Goal: Task Accomplishment & Management: Manage account settings

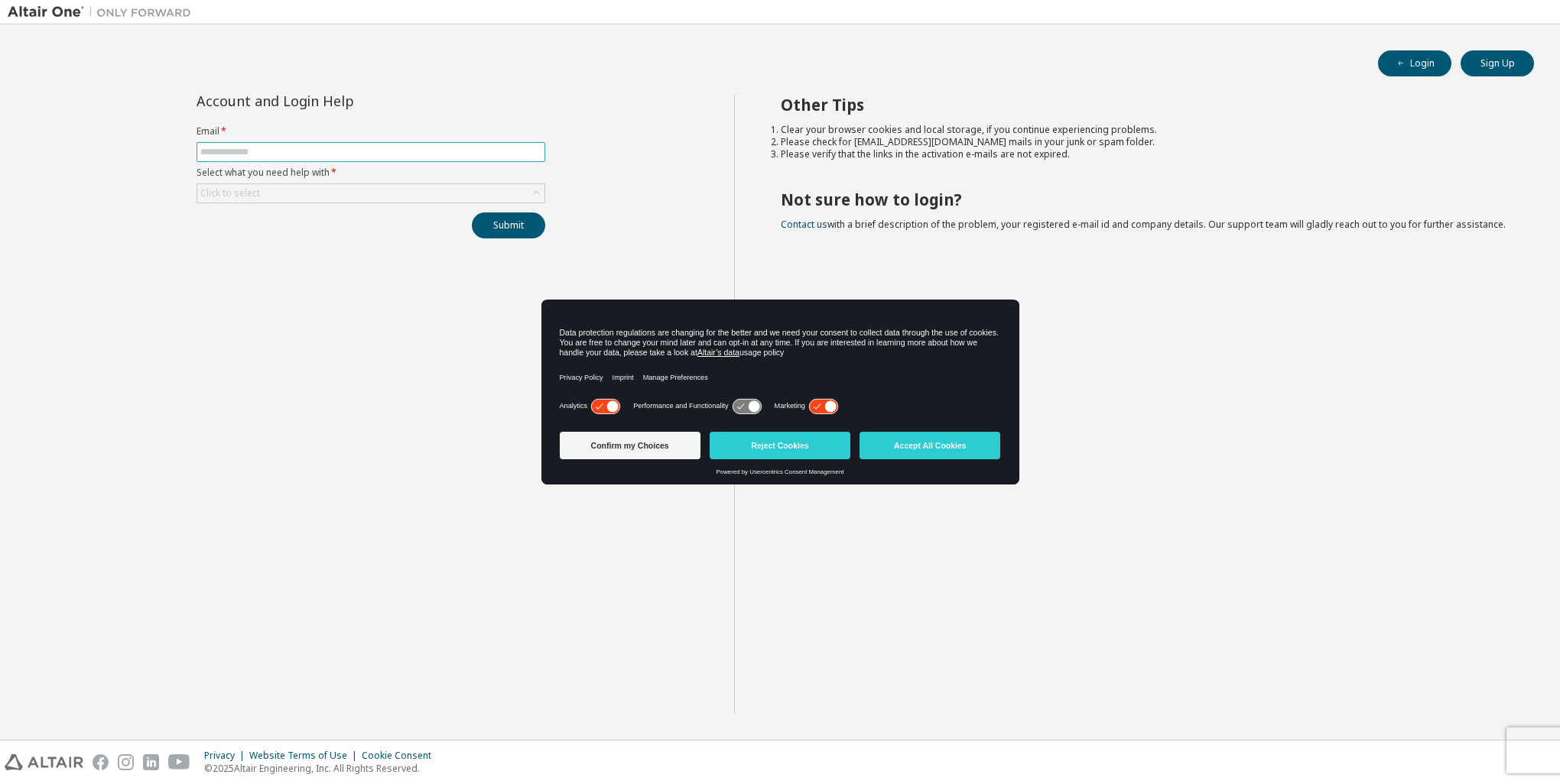
click at [265, 147] on input "text" at bounding box center [371, 152] width 341 height 12
type input "**********"
click at [278, 195] on div "Click to select" at bounding box center [371, 193] width 347 height 19
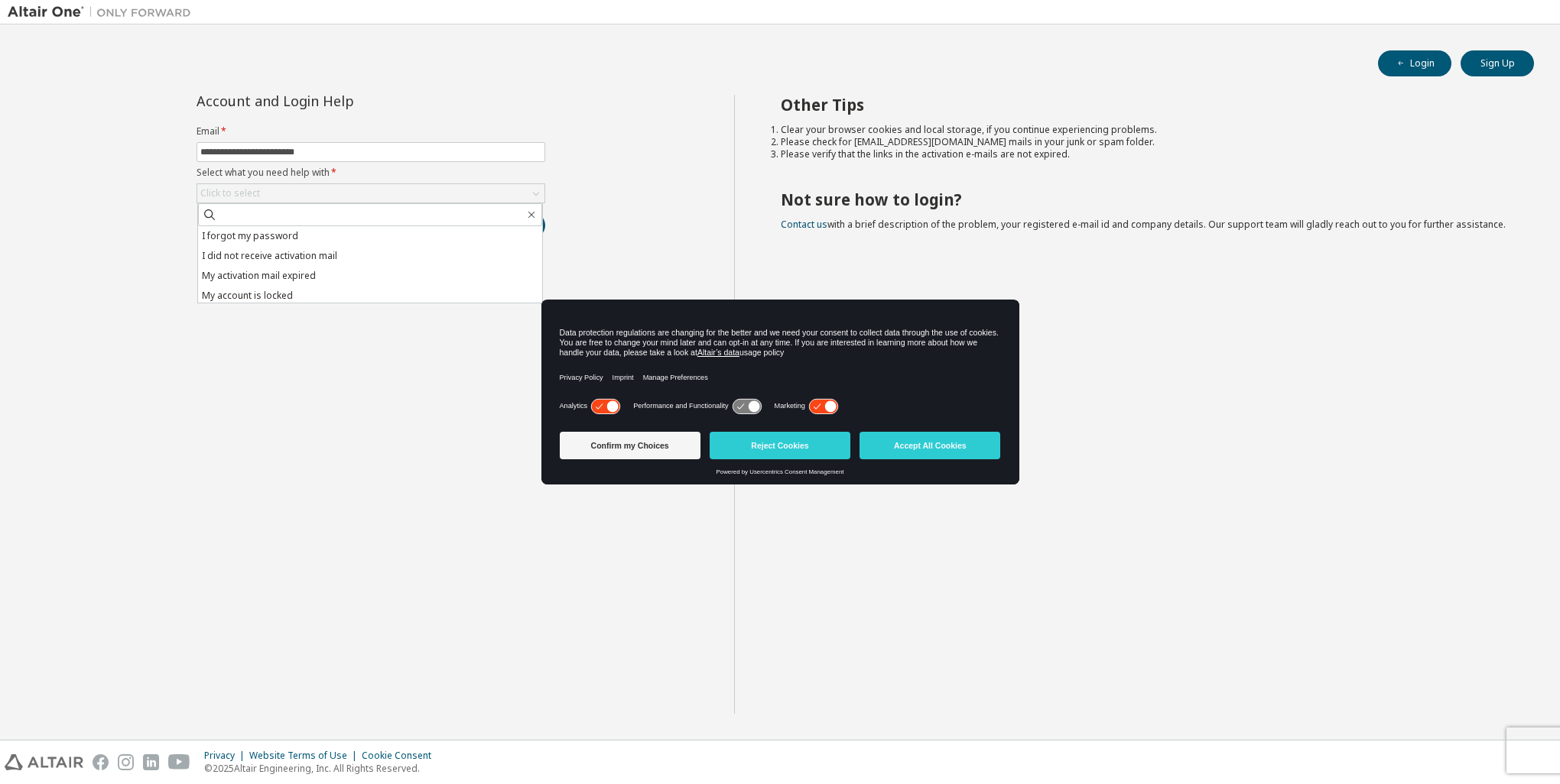
drag, startPoint x: 750, startPoint y: 583, endPoint x: 645, endPoint y: 575, distance: 105.3
click at [738, 585] on div "Other Tips Clear your browser cookies and local storage, if you continue experi…" at bounding box center [1143, 404] width 819 height 619
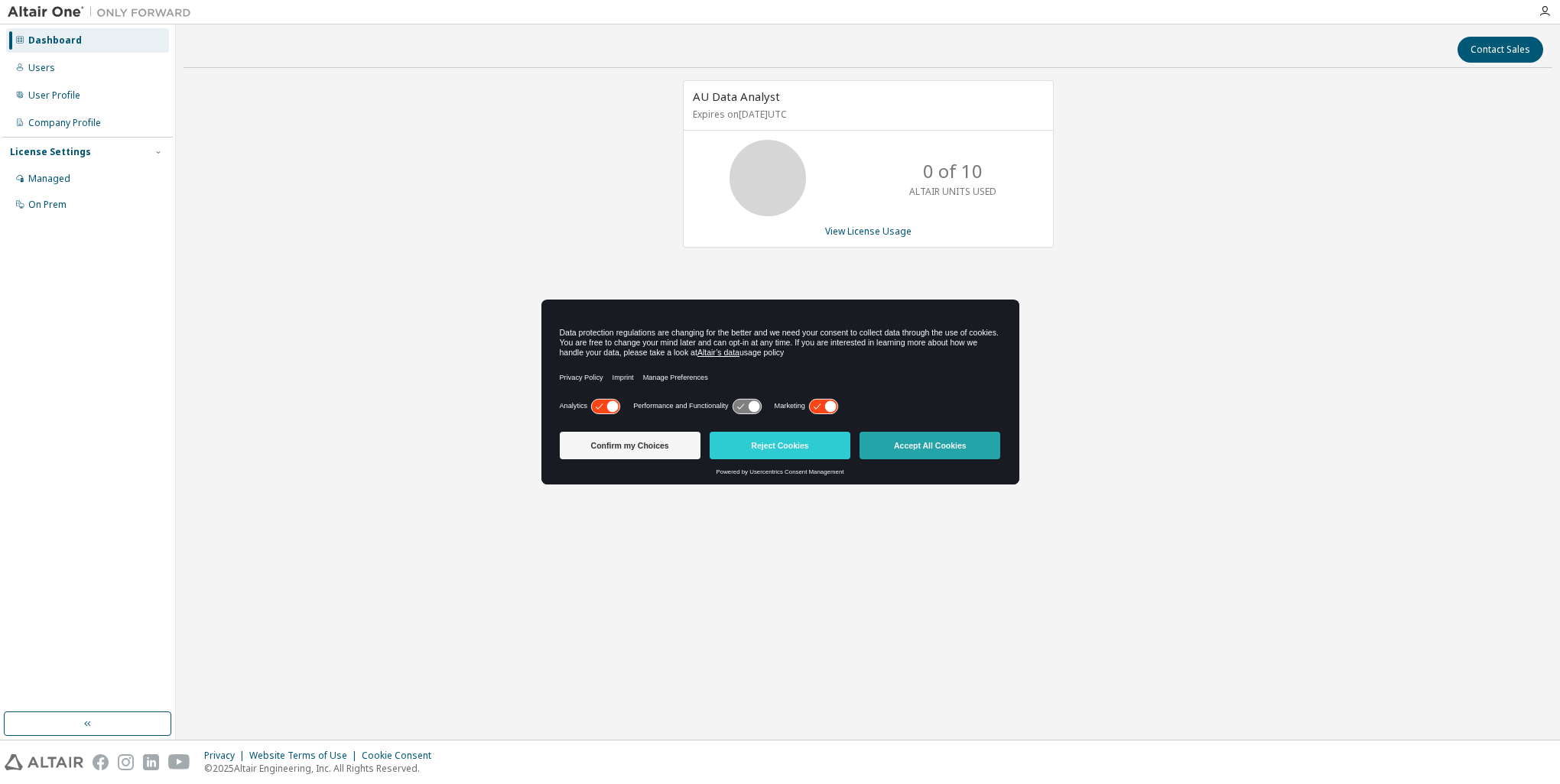
click at [916, 445] on button "Accept All Cookies" at bounding box center [930, 445] width 141 height 27
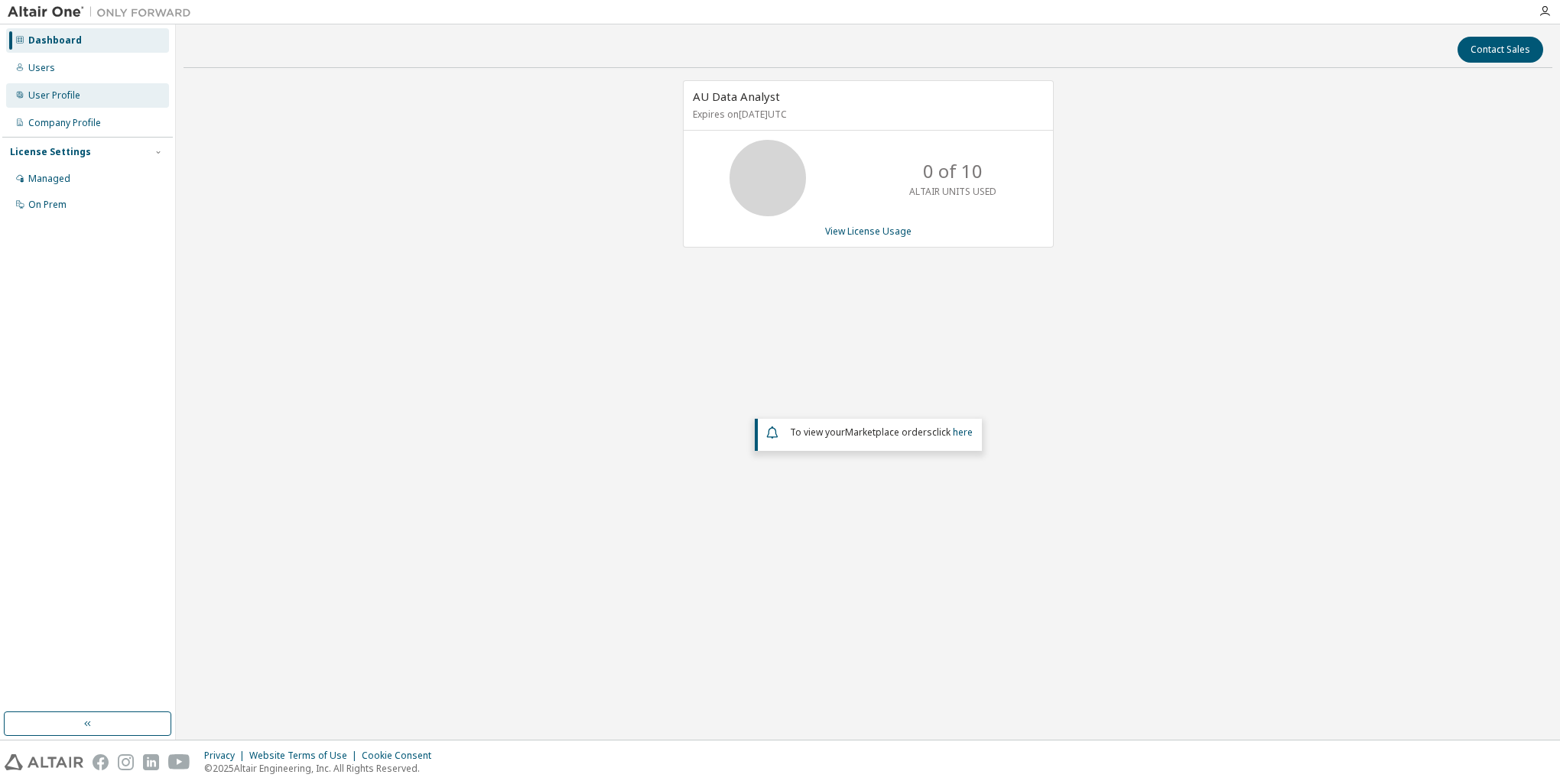
click at [49, 93] on div "User Profile" at bounding box center [53, 95] width 52 height 12
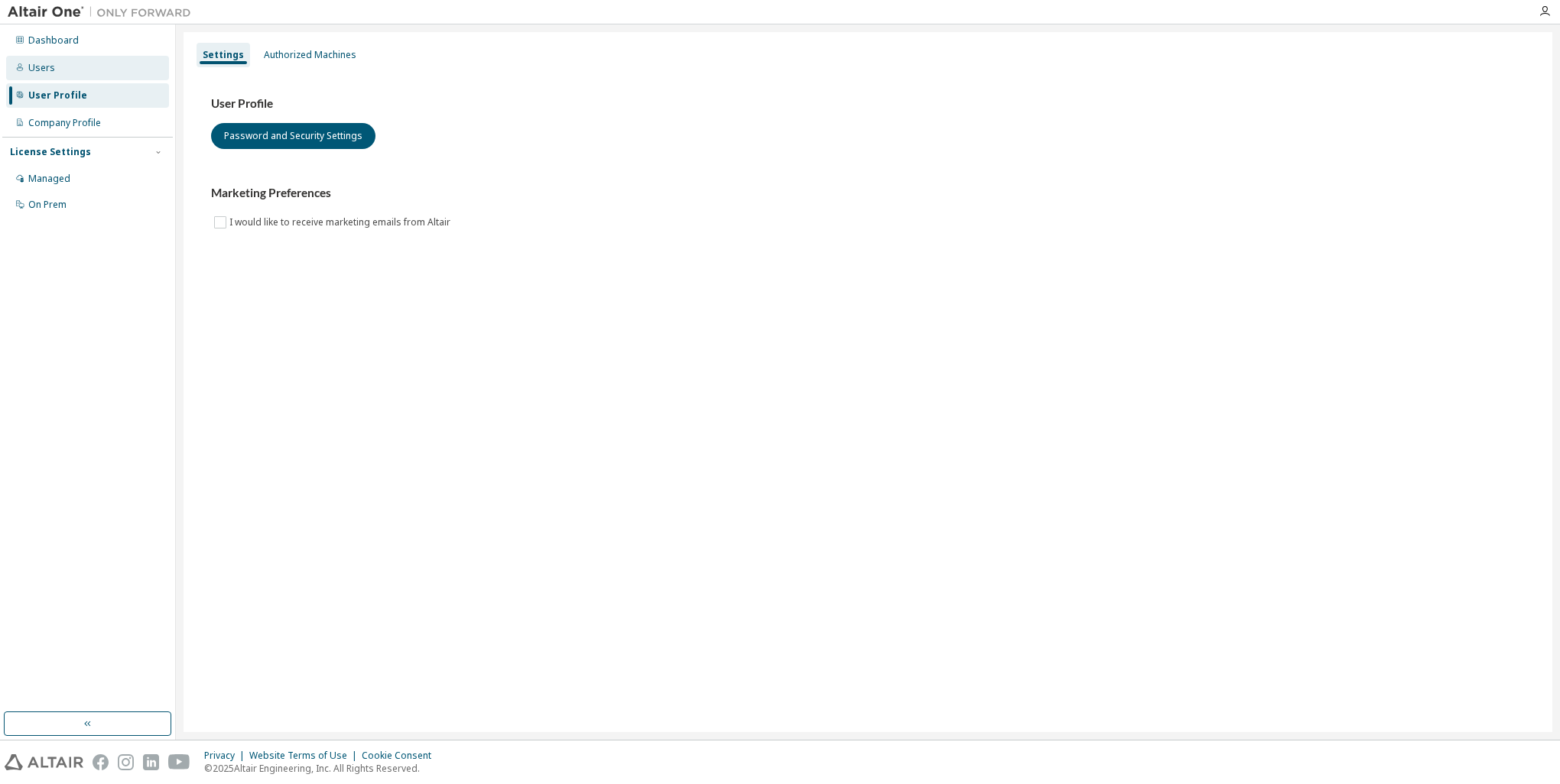
click at [50, 70] on div "Users" at bounding box center [41, 68] width 27 height 12
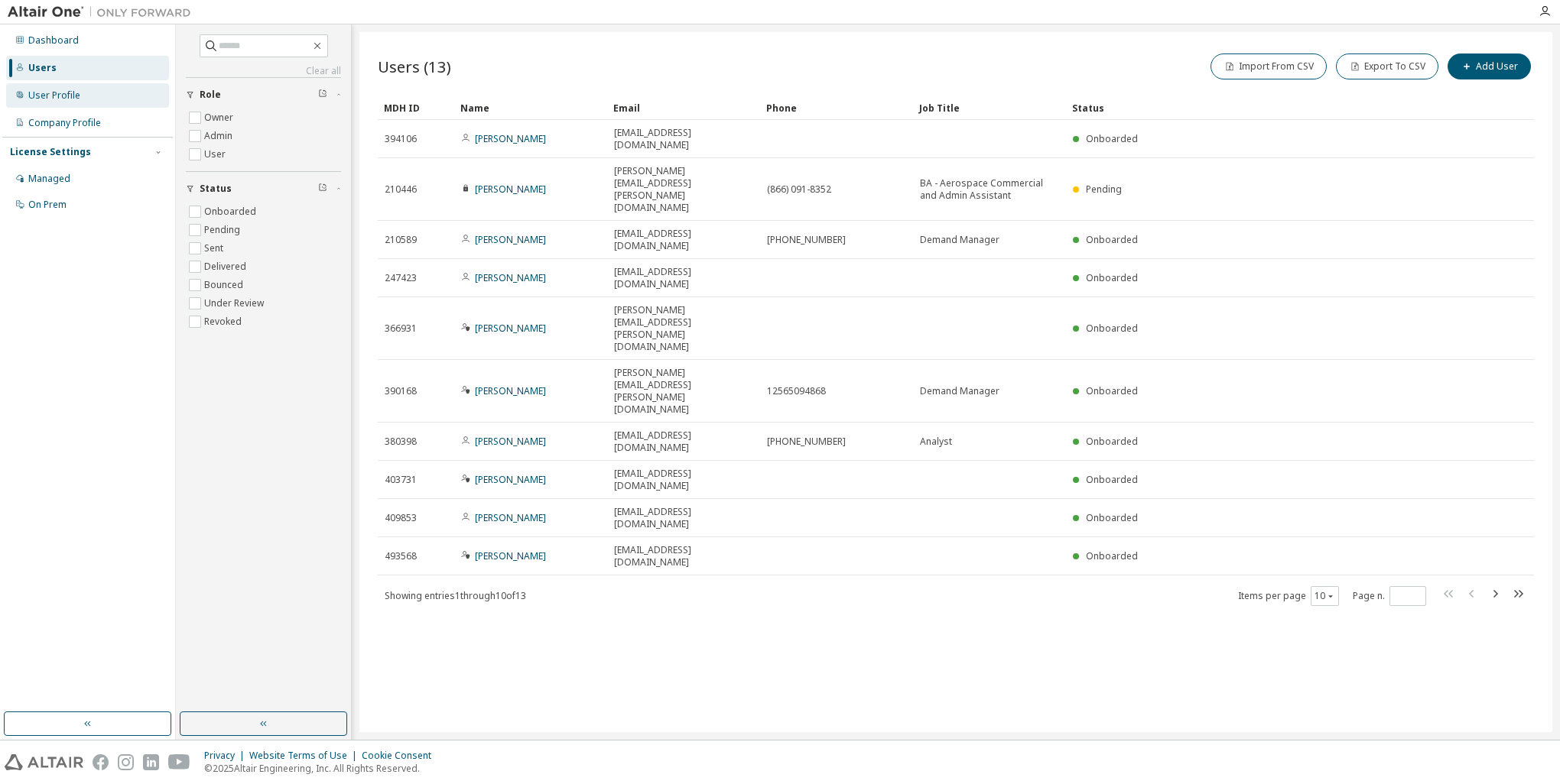
click at [53, 98] on div "User Profile" at bounding box center [53, 95] width 52 height 12
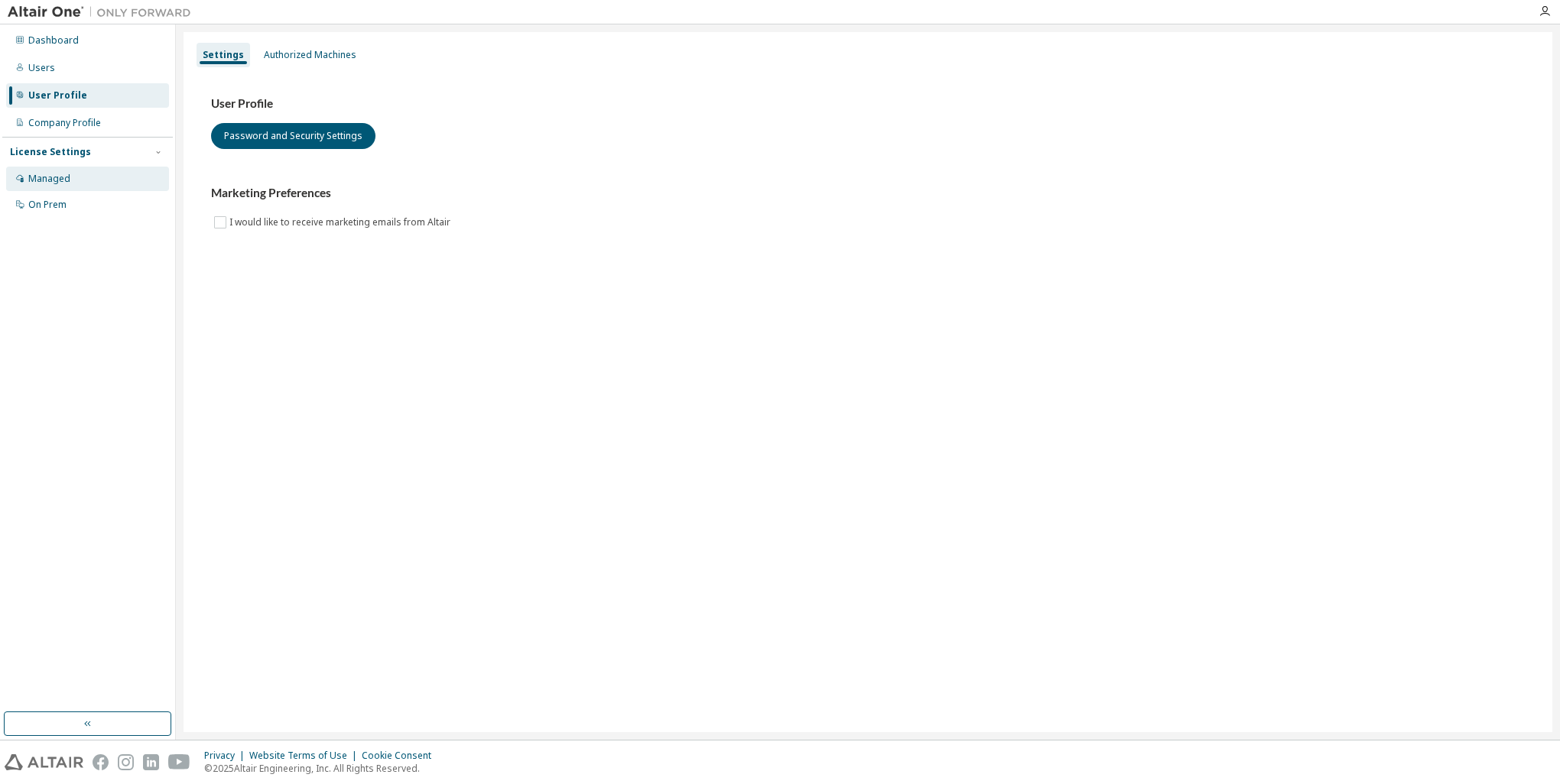
click at [53, 175] on div "Managed" at bounding box center [49, 178] width 42 height 12
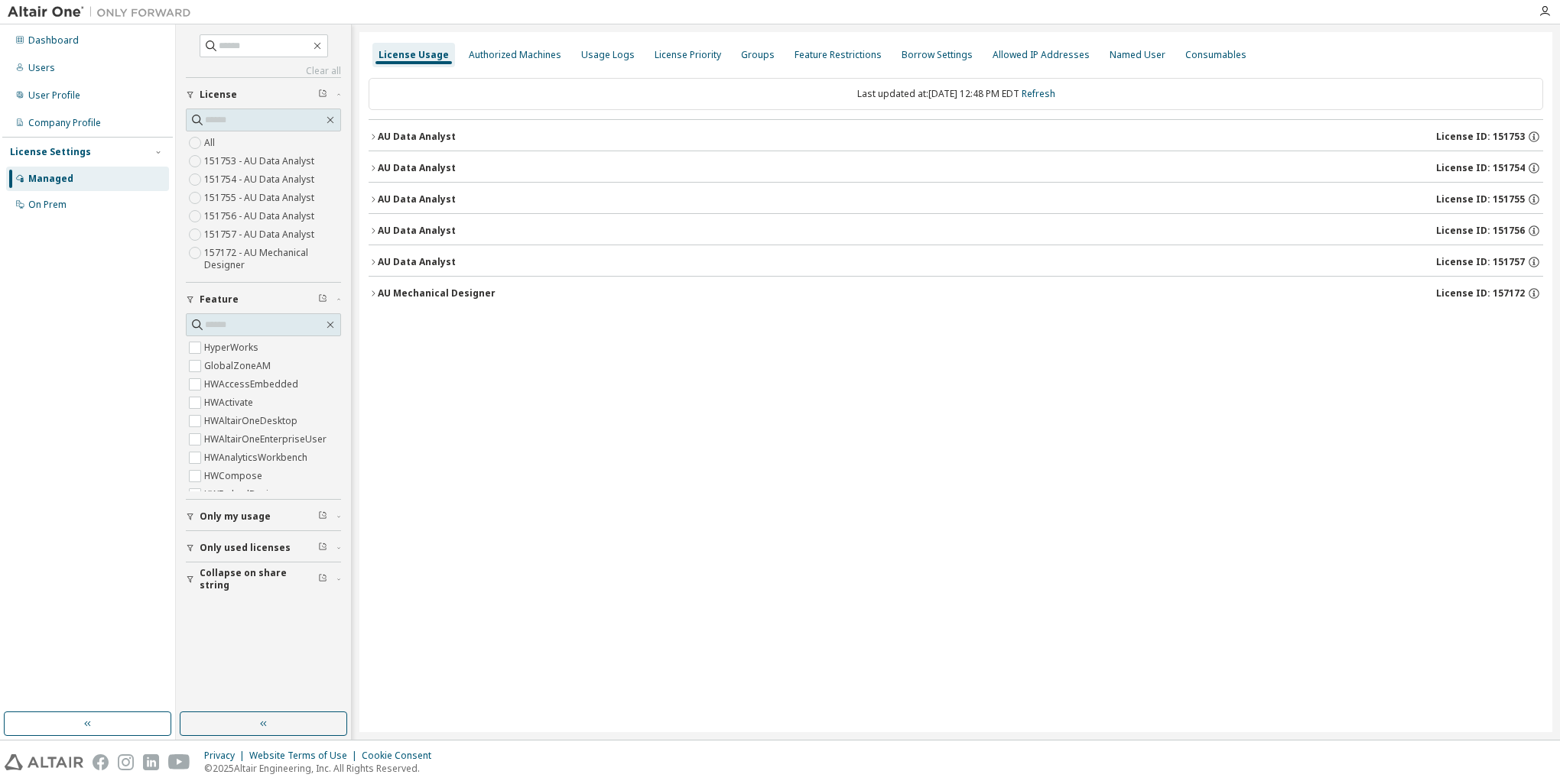
click at [213, 512] on span "Only my usage" at bounding box center [235, 516] width 71 height 12
click at [382, 130] on div "AU Data Analyst" at bounding box center [417, 136] width 78 height 12
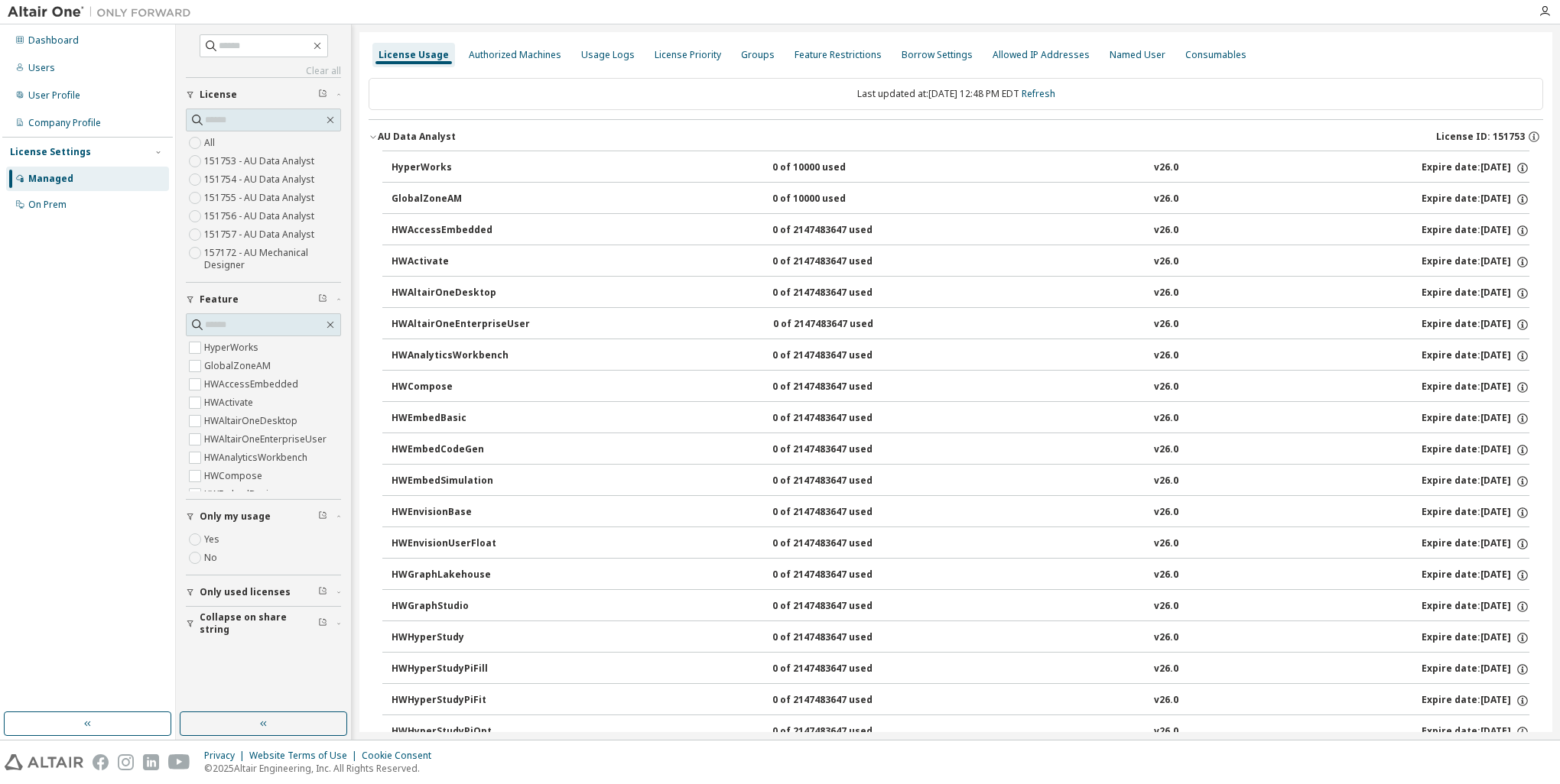
click at [382, 130] on div "AU Data Analyst" at bounding box center [417, 136] width 78 height 12
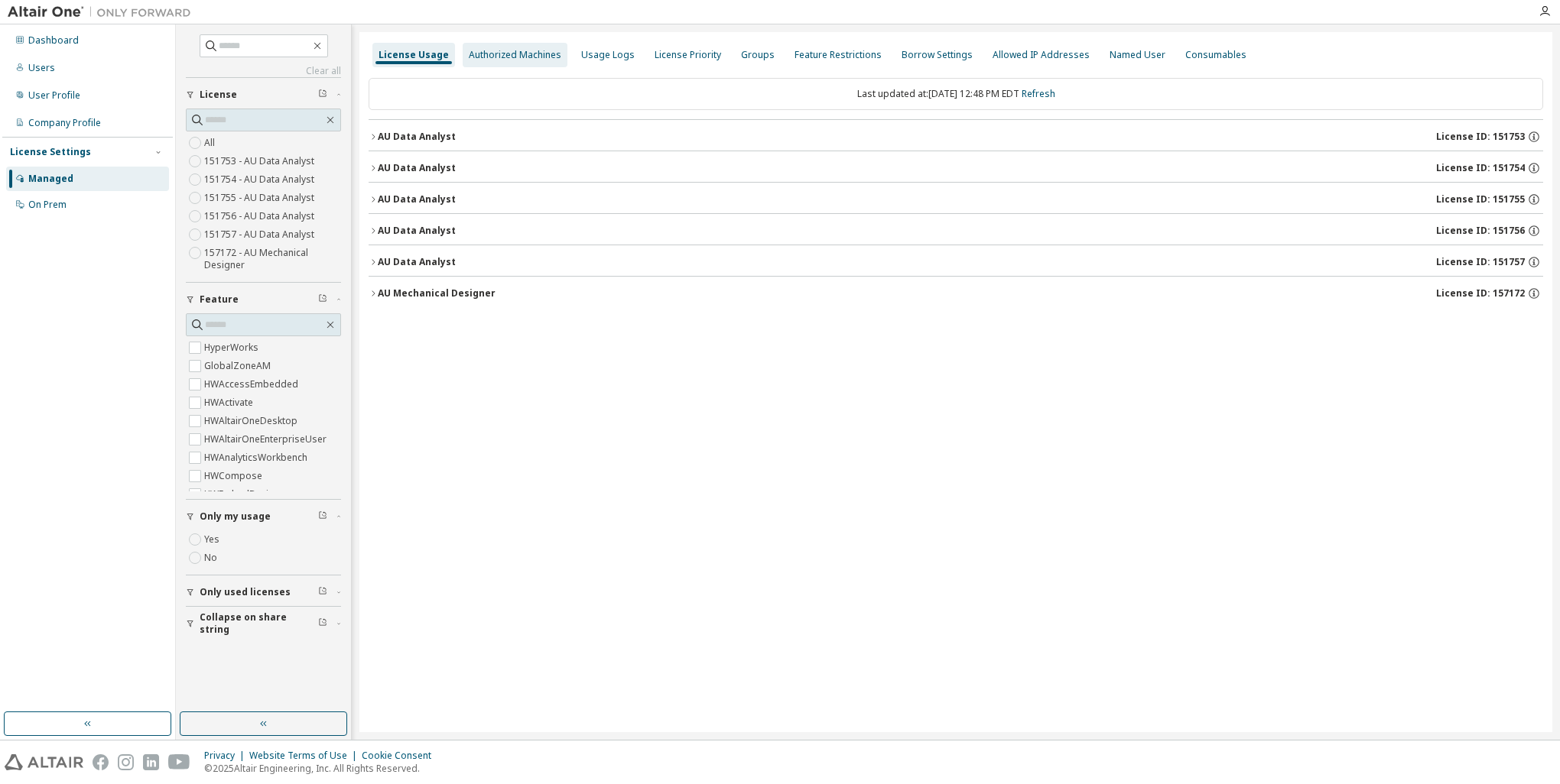
click at [498, 55] on div "Authorized Machines" at bounding box center [515, 54] width 93 height 12
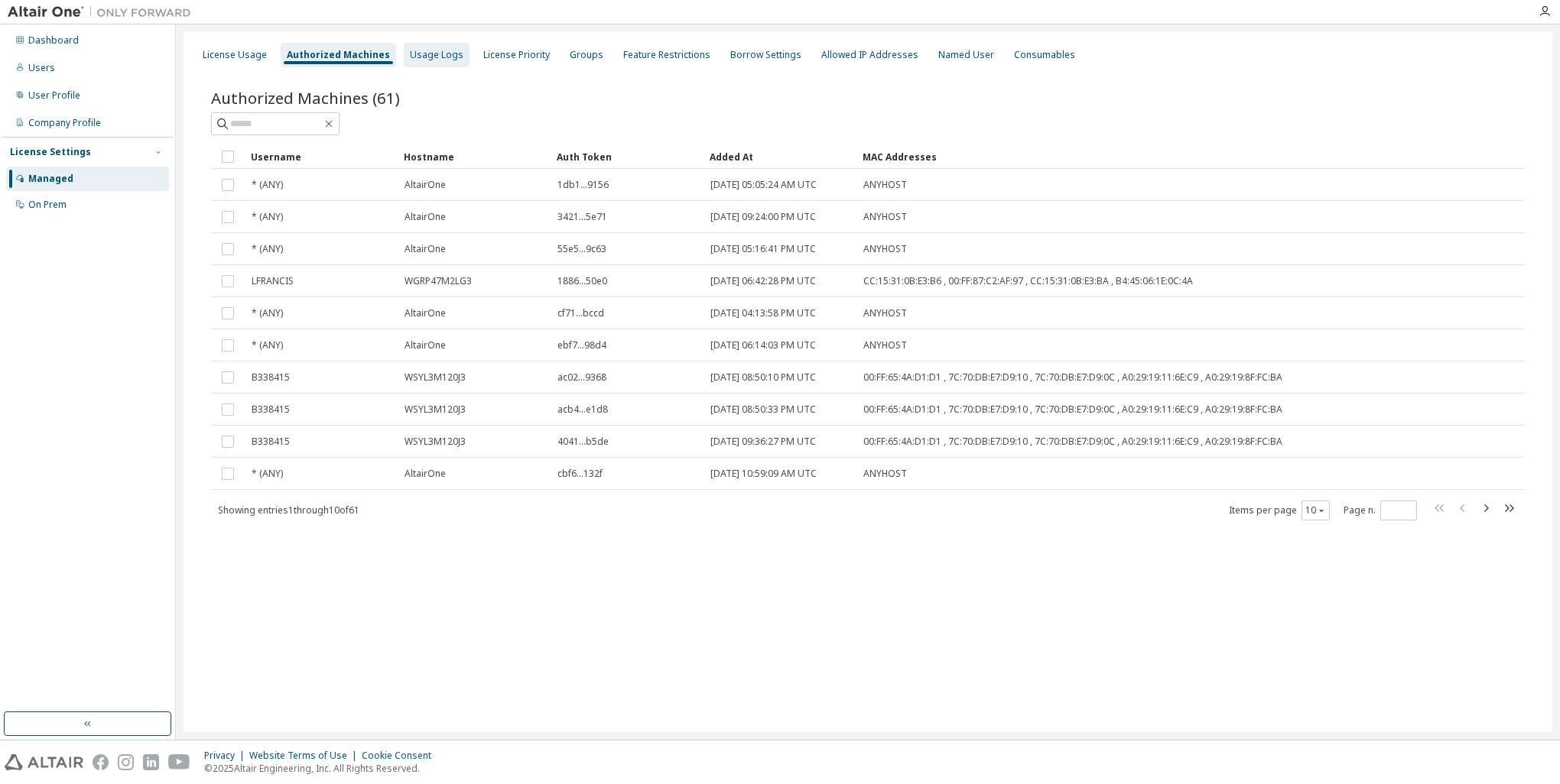
click at [432, 54] on div "Usage Logs" at bounding box center [436, 54] width 53 height 12
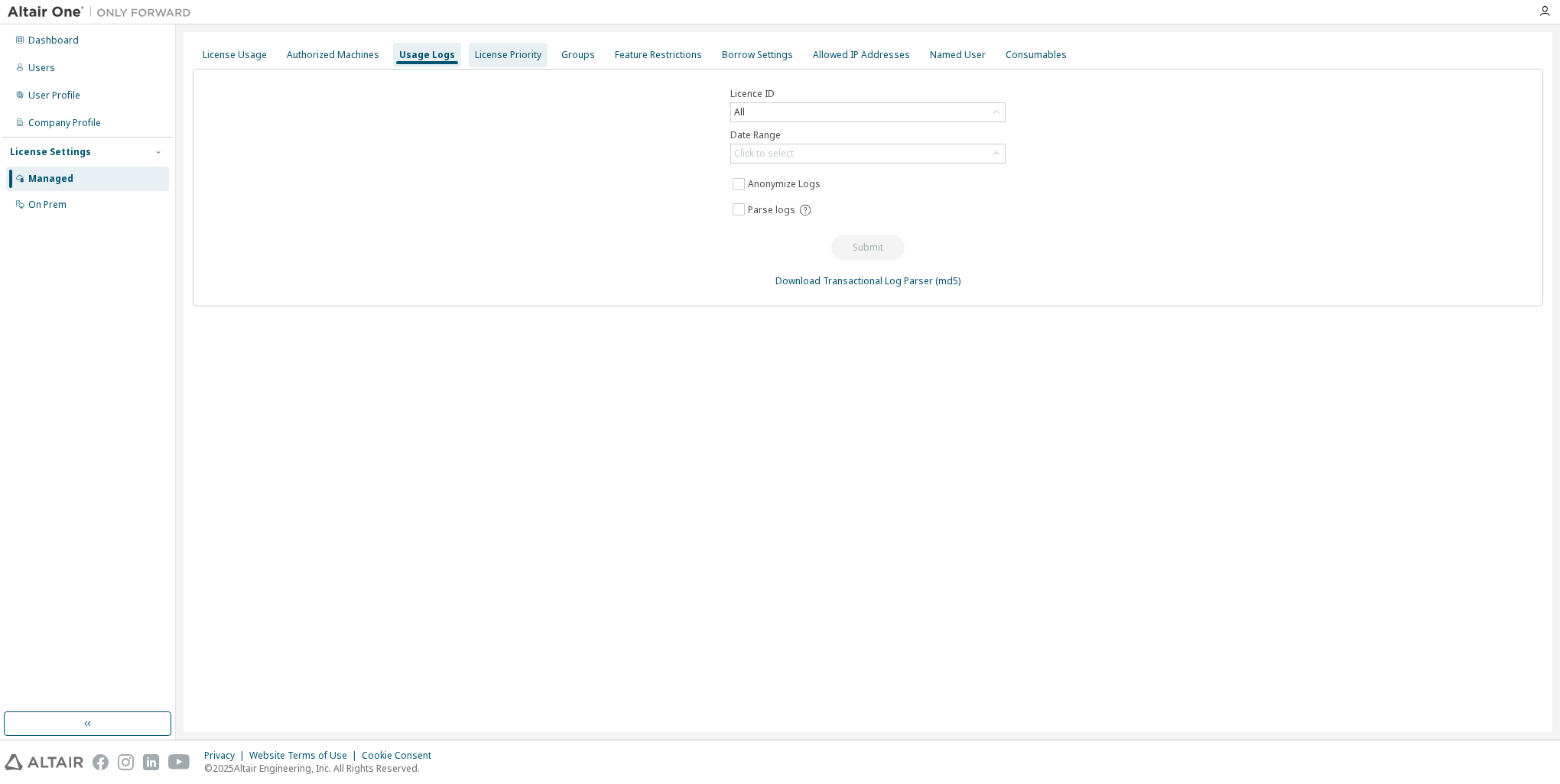
click at [484, 57] on div "License Priority" at bounding box center [507, 54] width 67 height 12
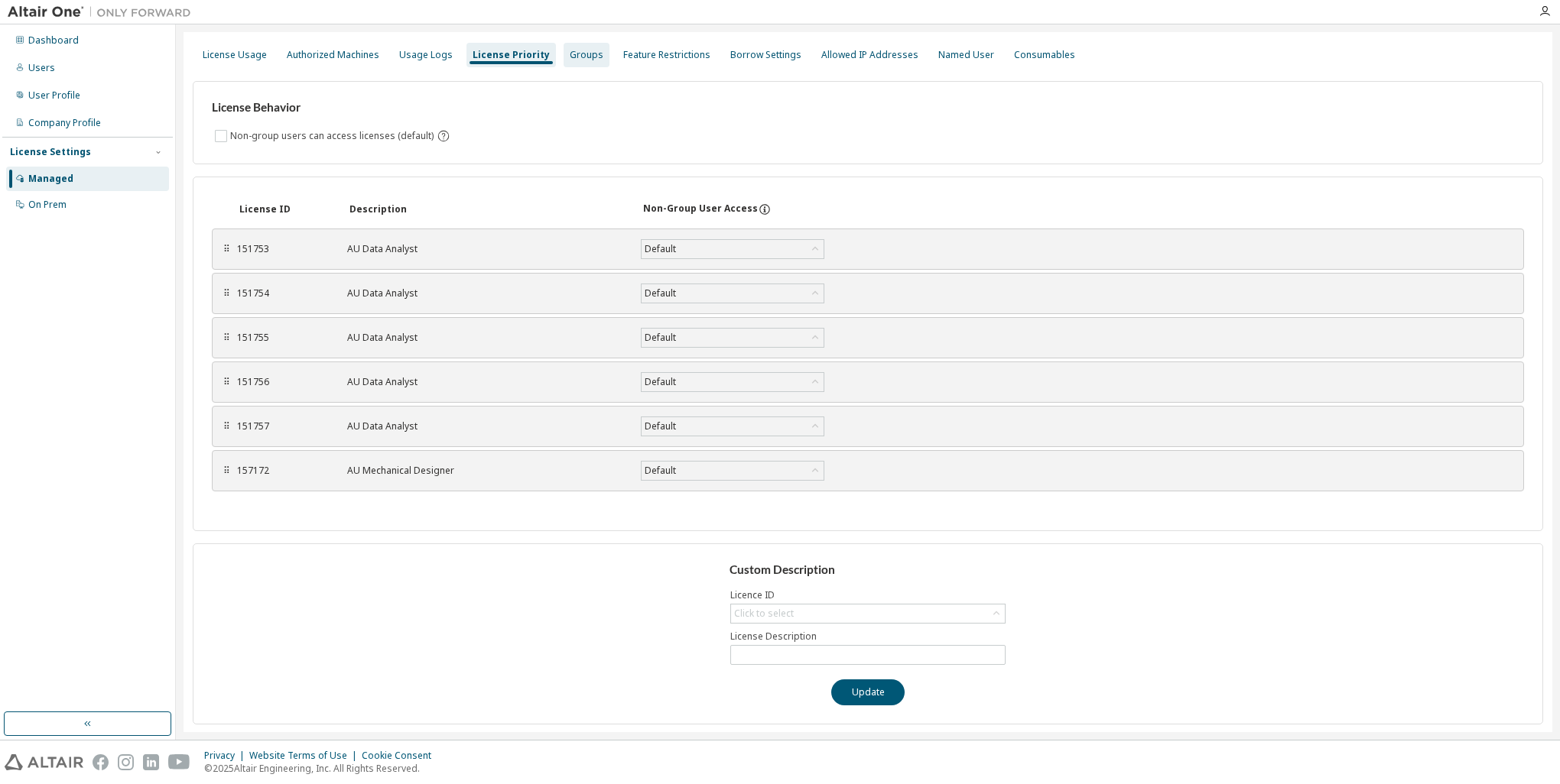
click at [569, 55] on div "Groups" at bounding box center [586, 54] width 34 height 12
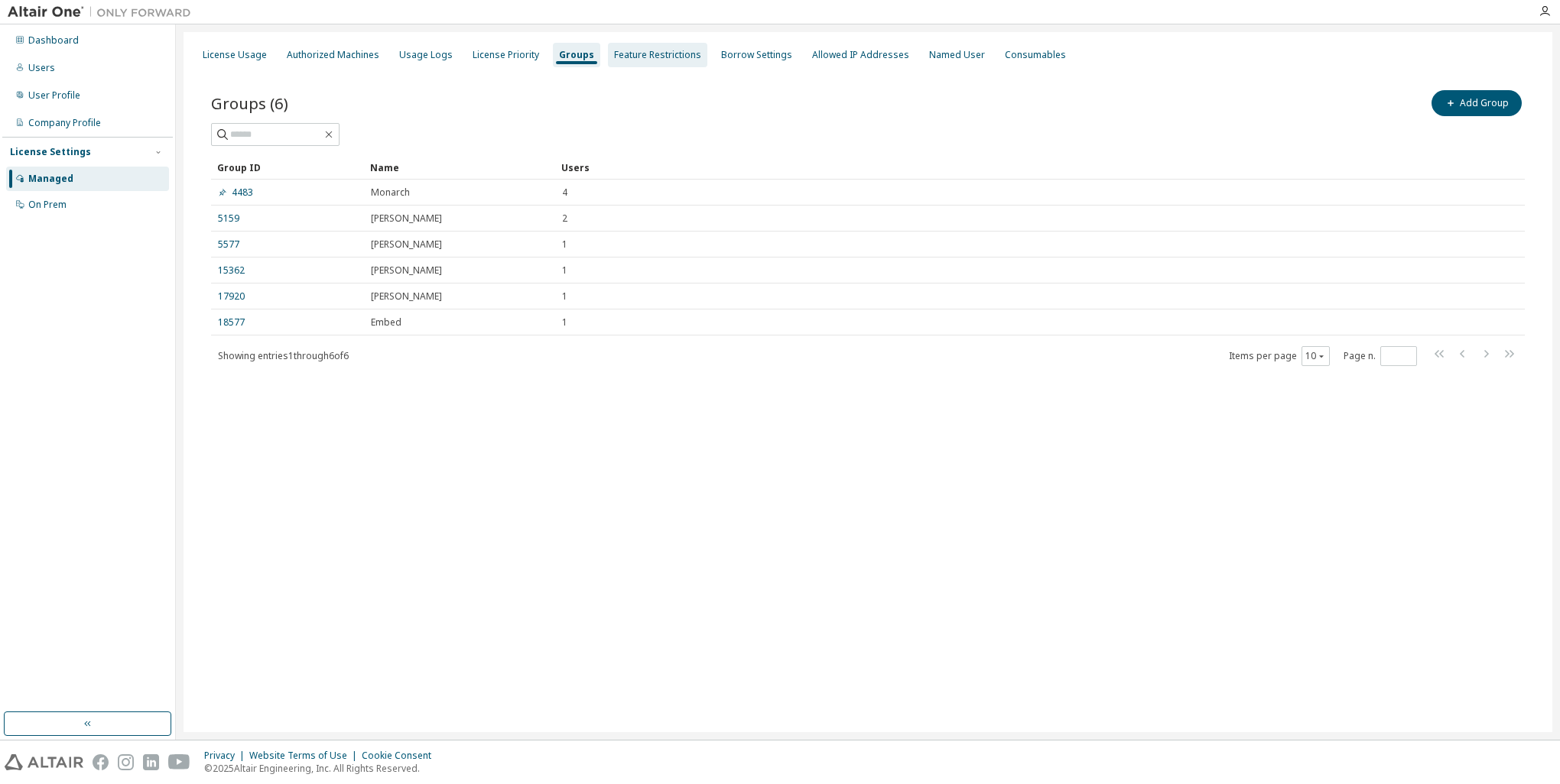
click at [628, 55] on div "Feature Restrictions" at bounding box center [657, 54] width 87 height 12
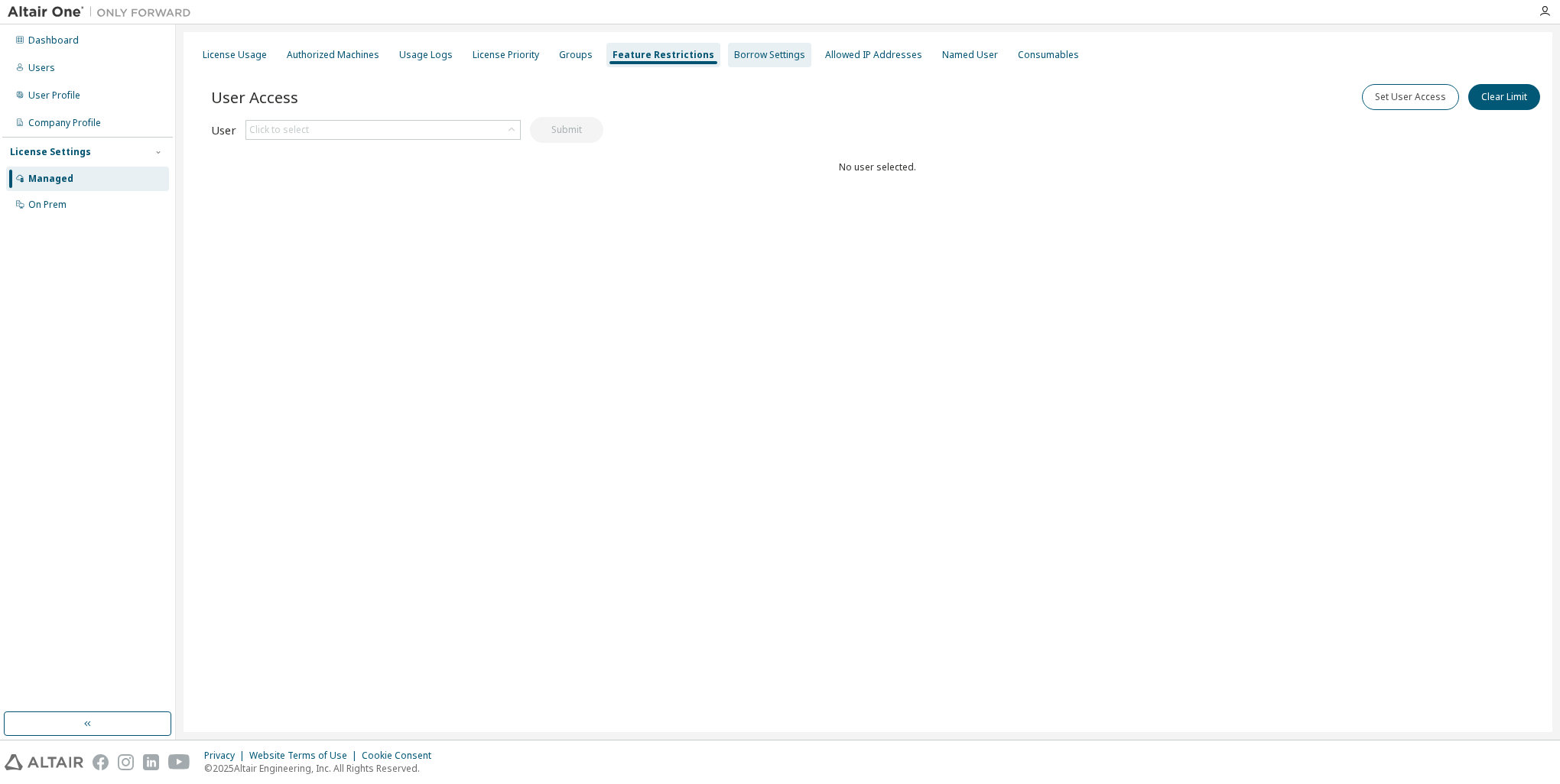
click at [753, 53] on div "Borrow Settings" at bounding box center [769, 54] width 71 height 12
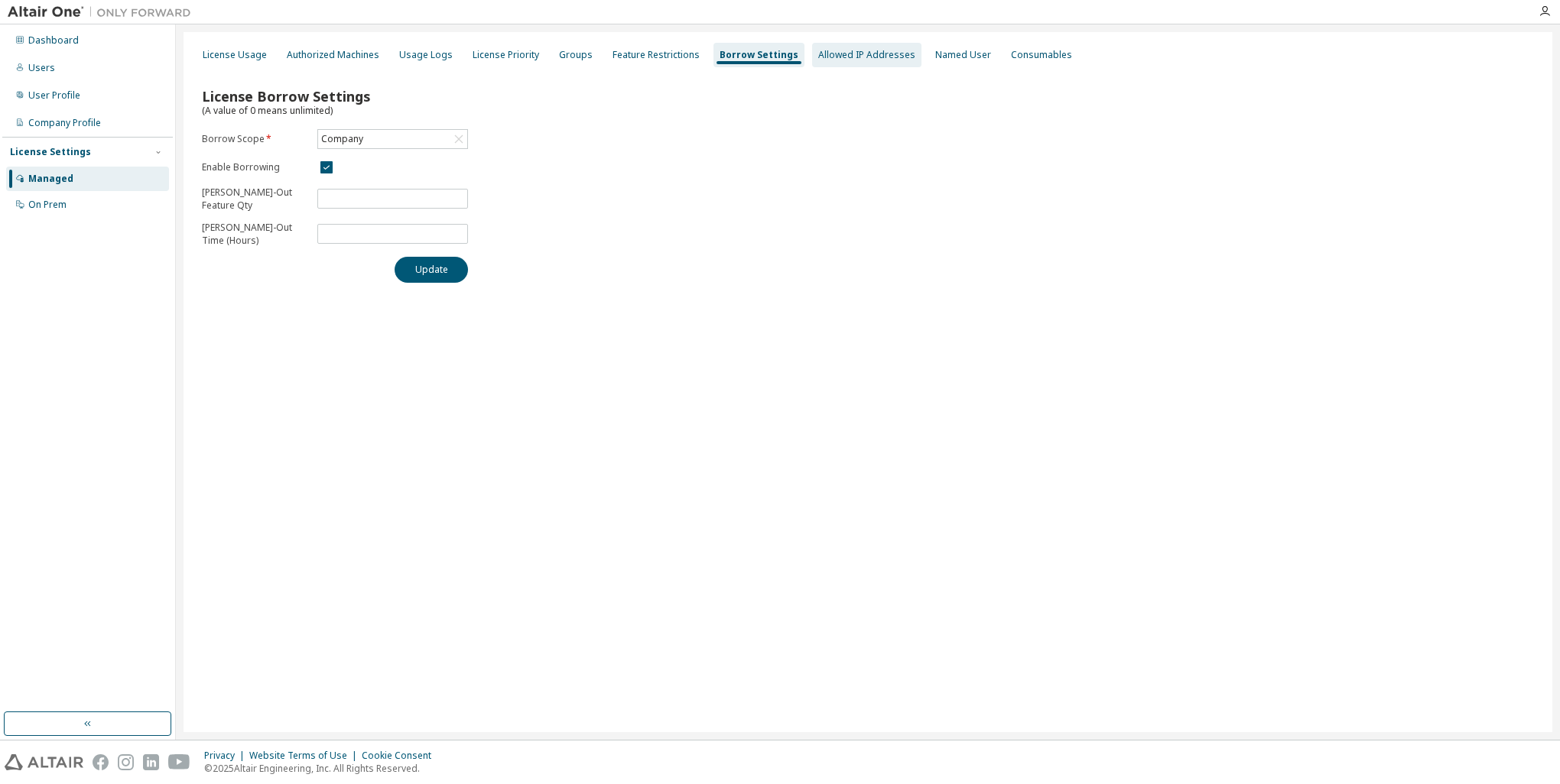
click at [846, 58] on div "Allowed IP Addresses" at bounding box center [867, 54] width 98 height 12
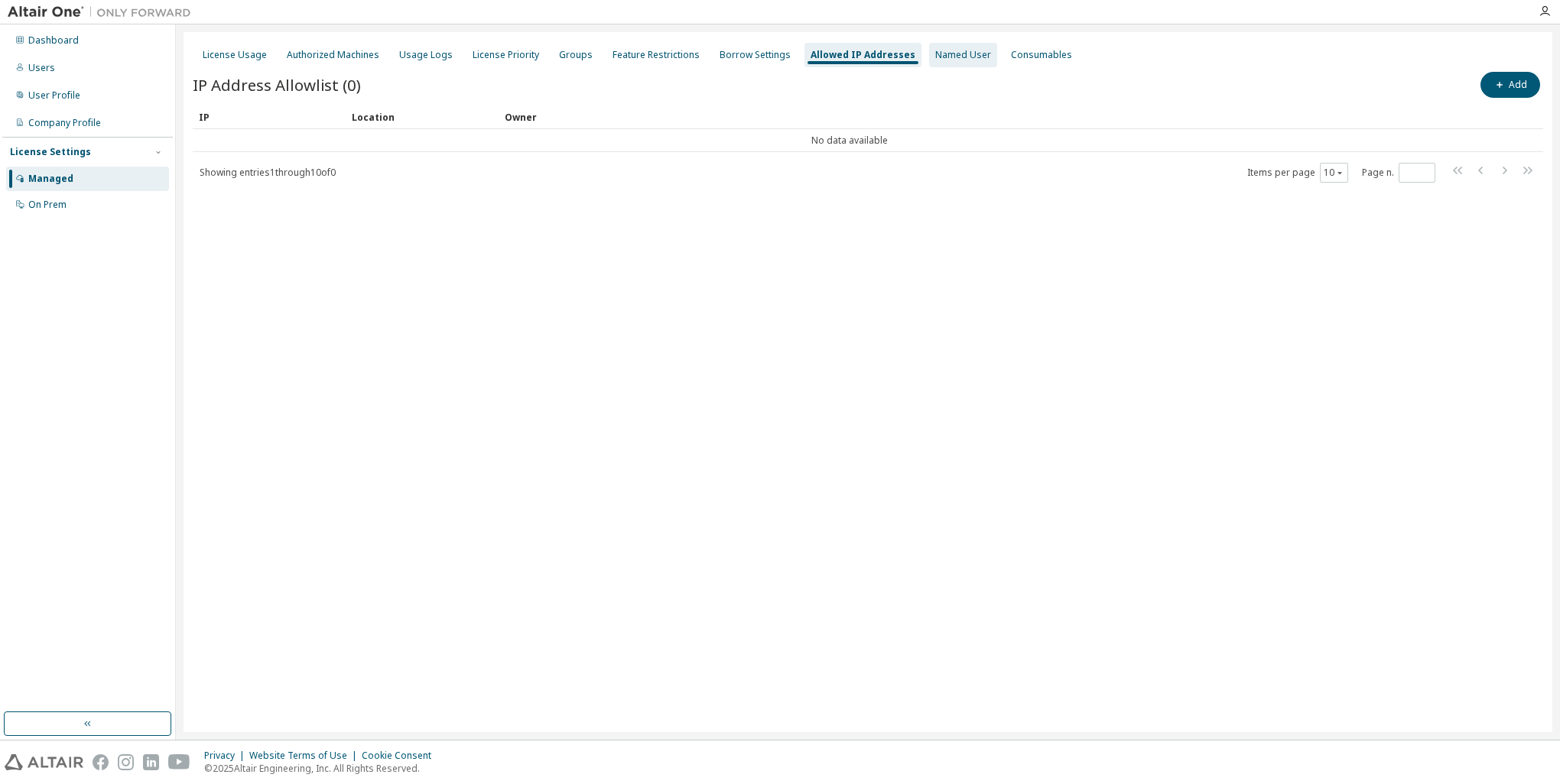
click at [939, 61] on div "Named User" at bounding box center [962, 55] width 68 height 24
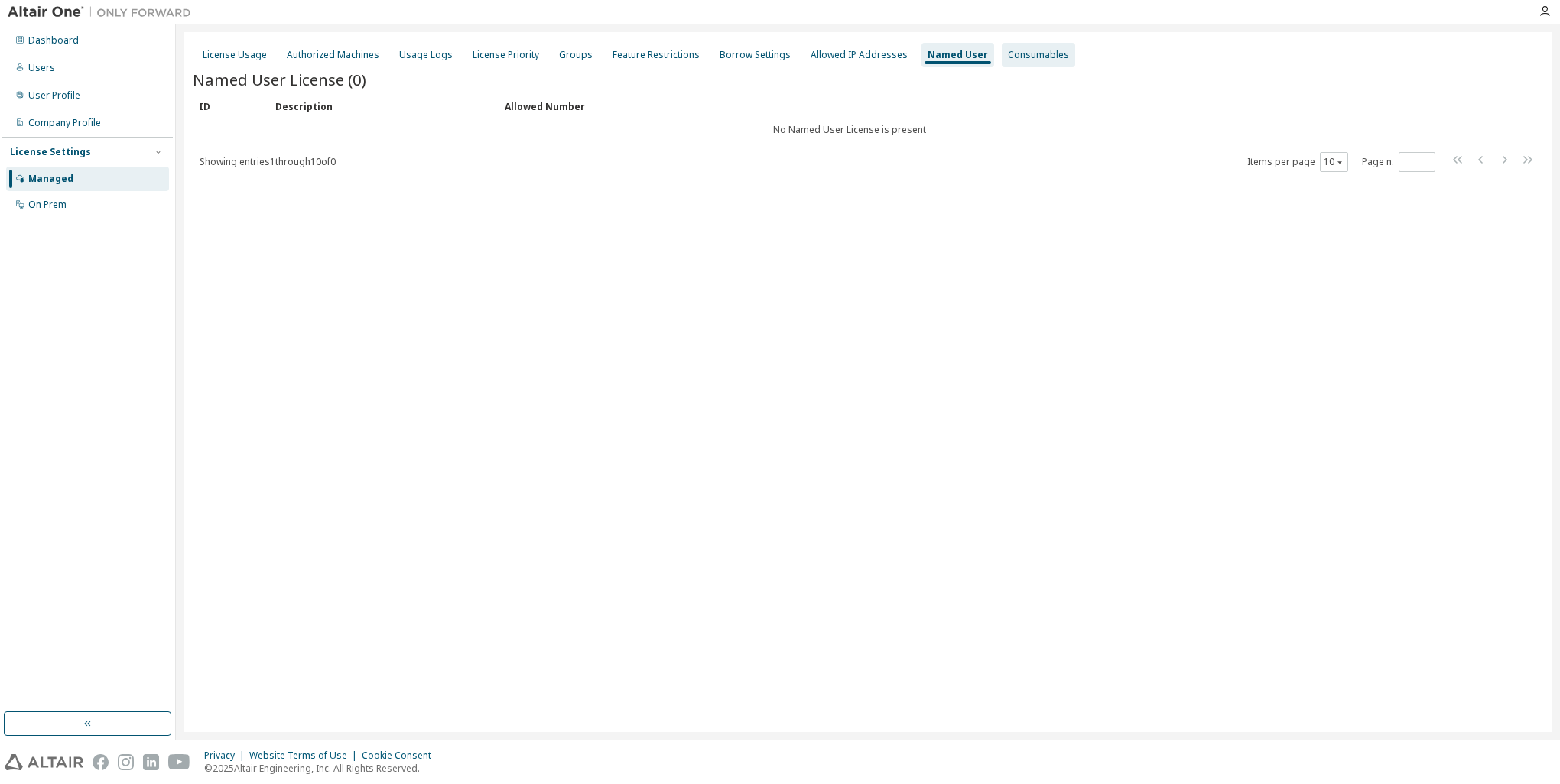
click at [1007, 49] on div "Consumables" at bounding box center [1037, 54] width 61 height 12
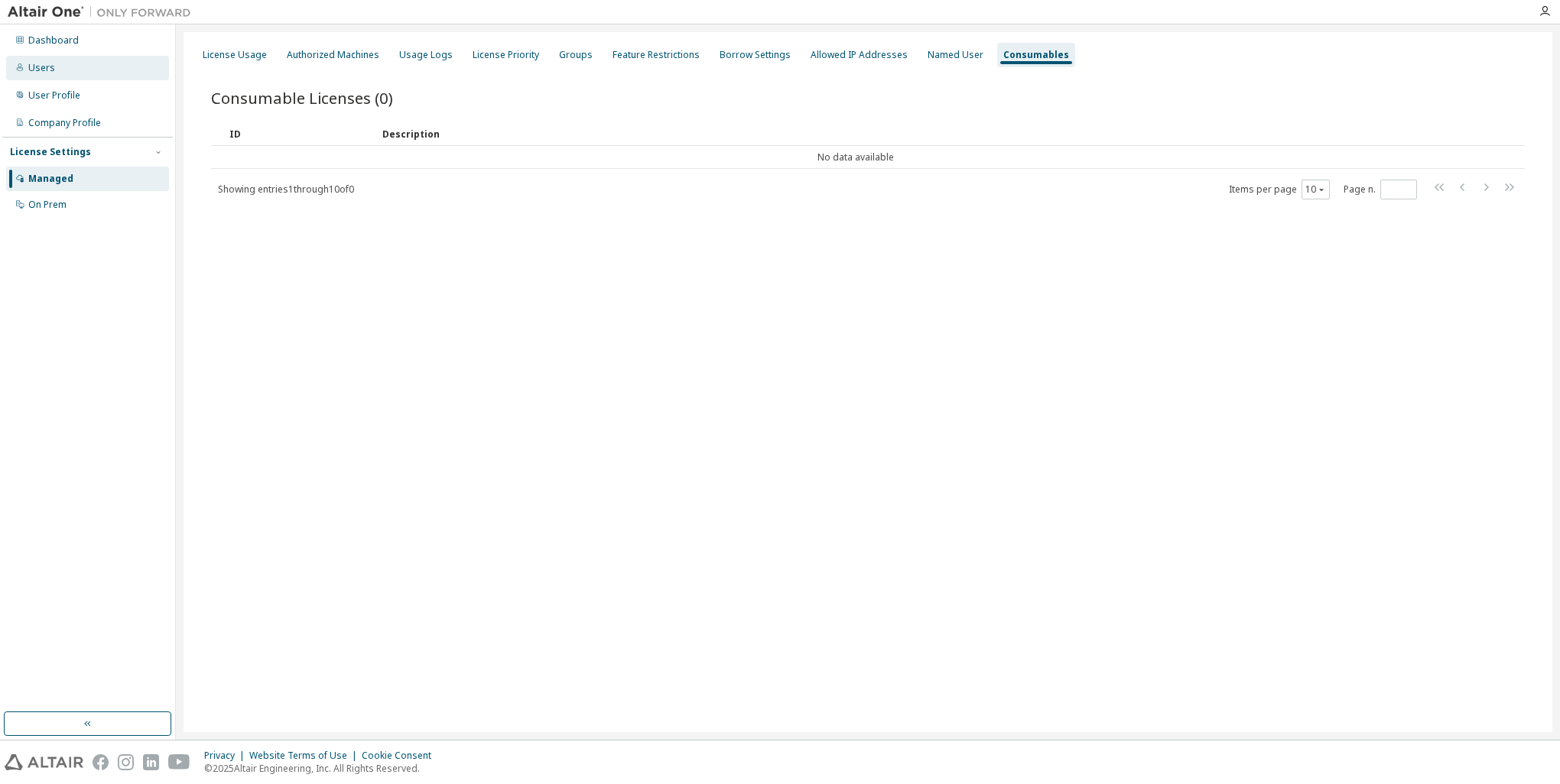
click at [46, 74] on div "Users" at bounding box center [88, 68] width 163 height 24
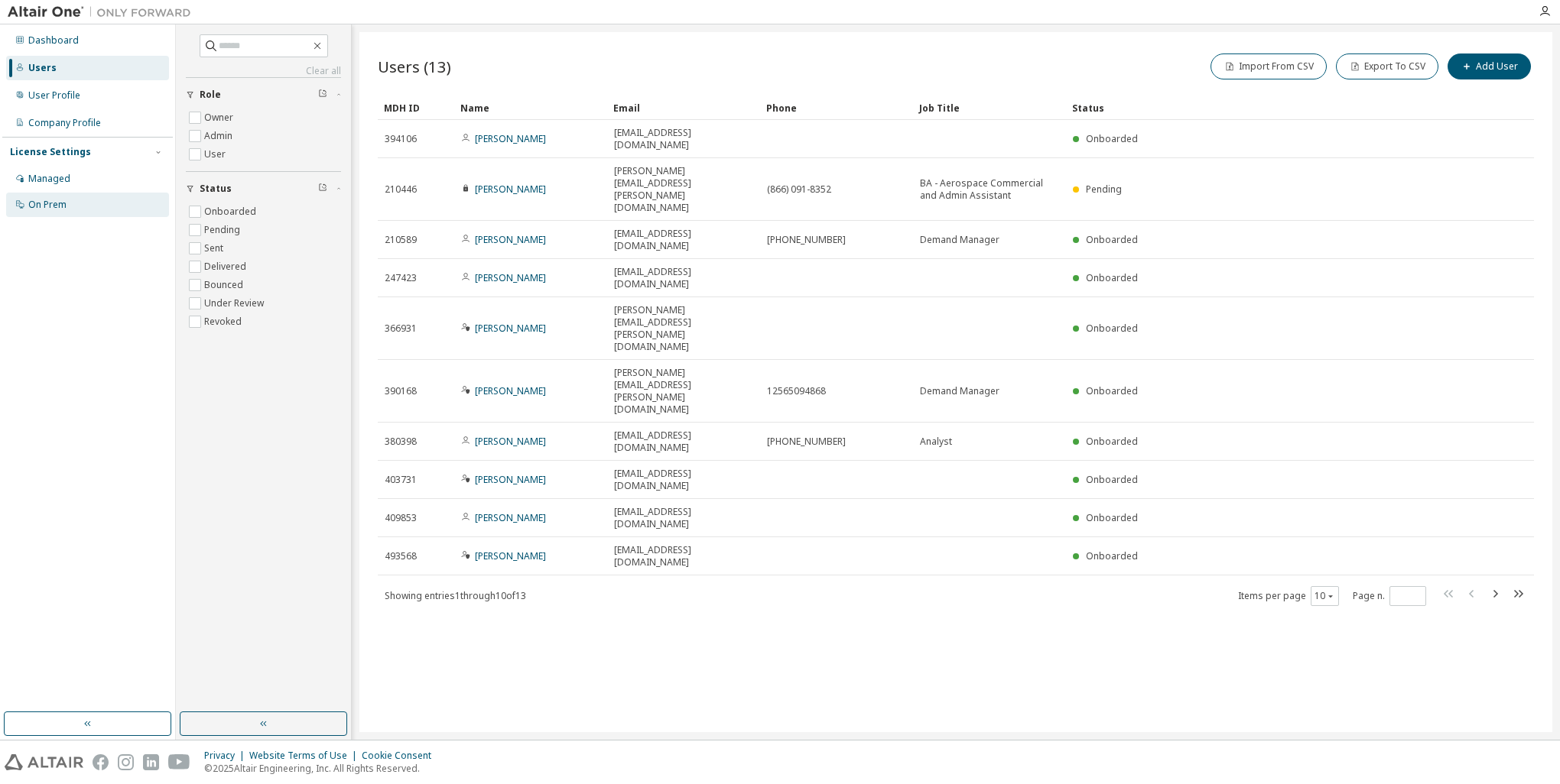
click at [53, 205] on div "On Prem" at bounding box center [47, 204] width 38 height 12
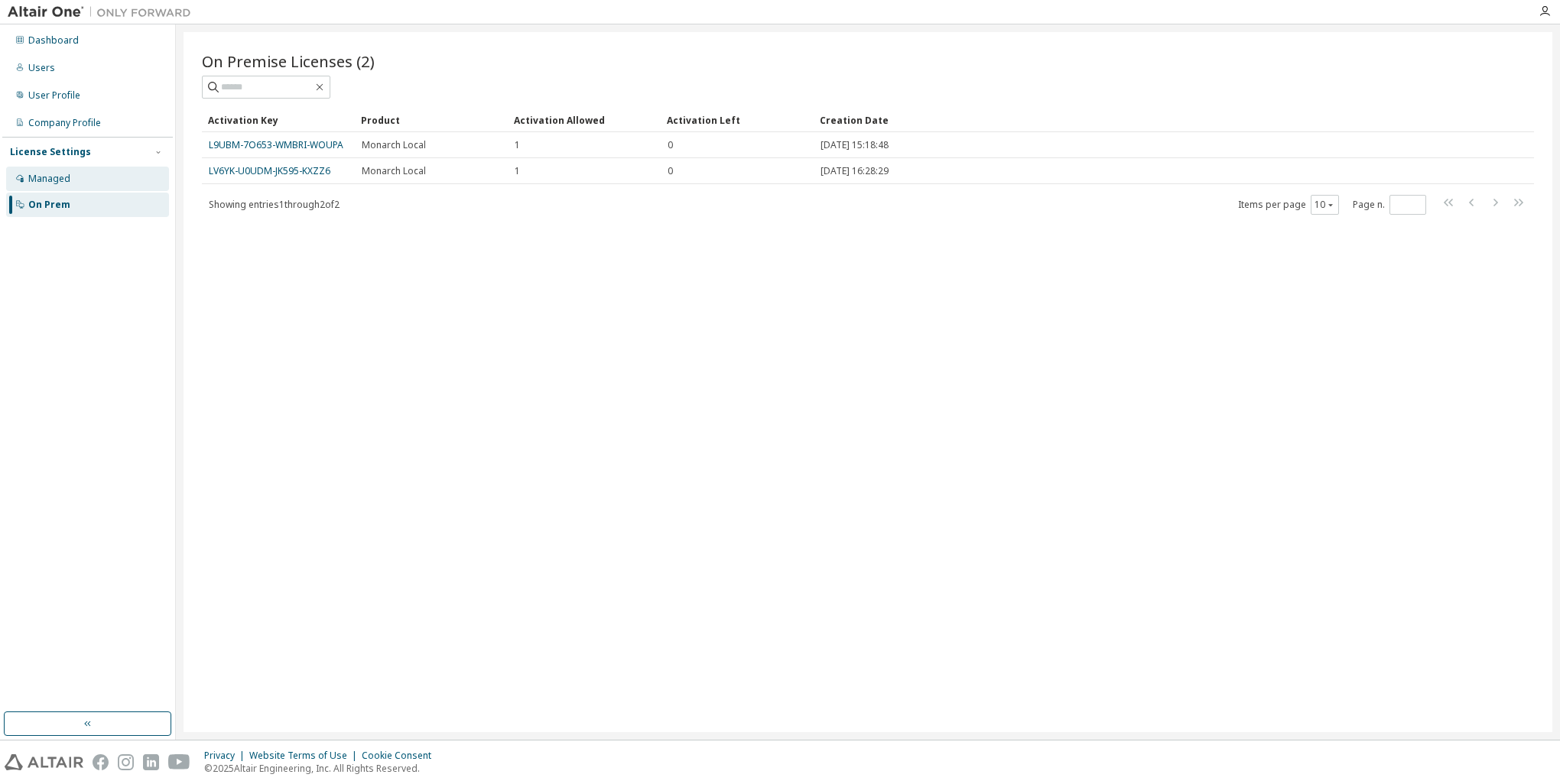
click at [50, 186] on div "Managed" at bounding box center [88, 179] width 163 height 24
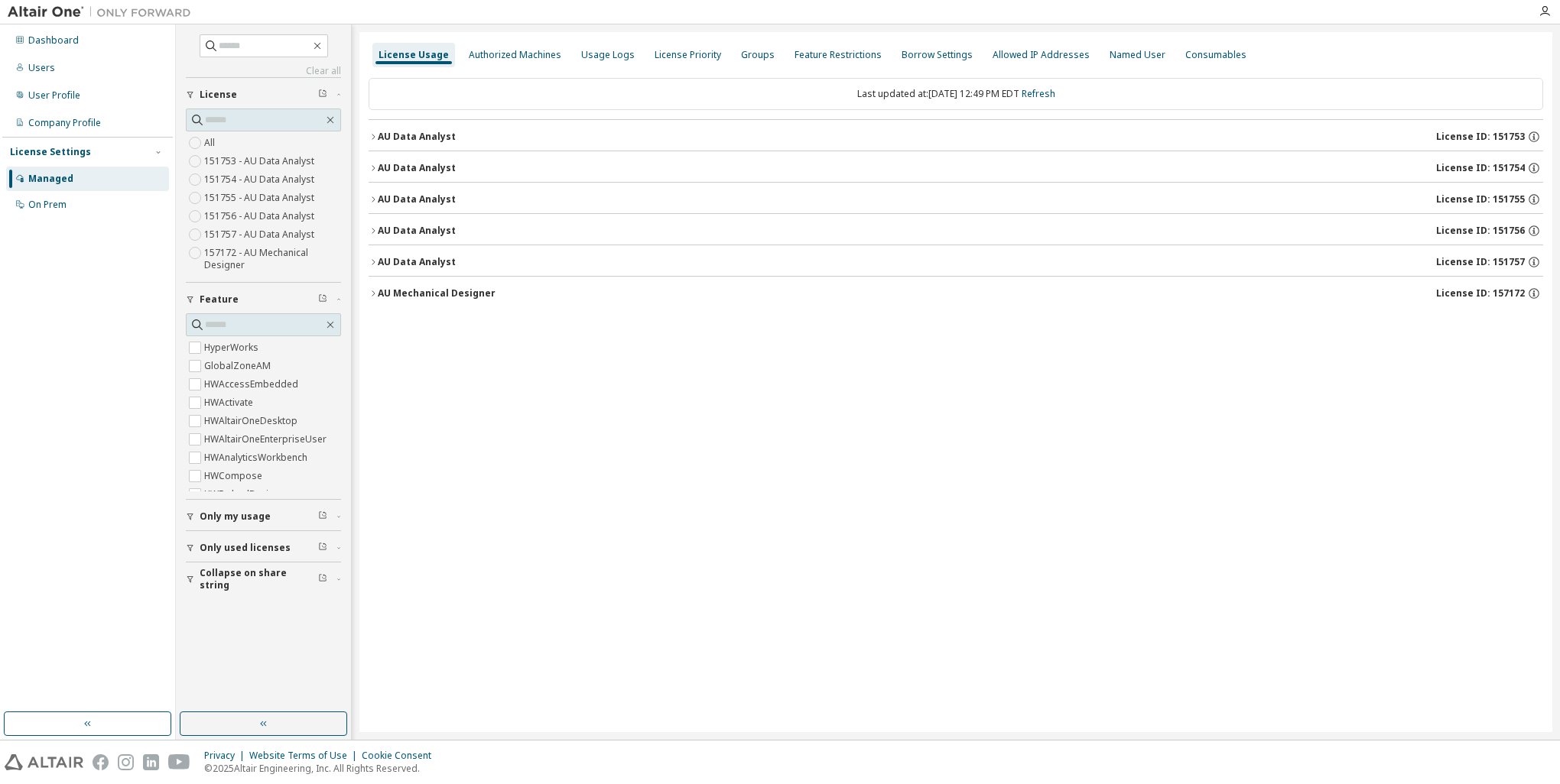
click at [371, 263] on icon "button" at bounding box center [373, 263] width 9 height 9
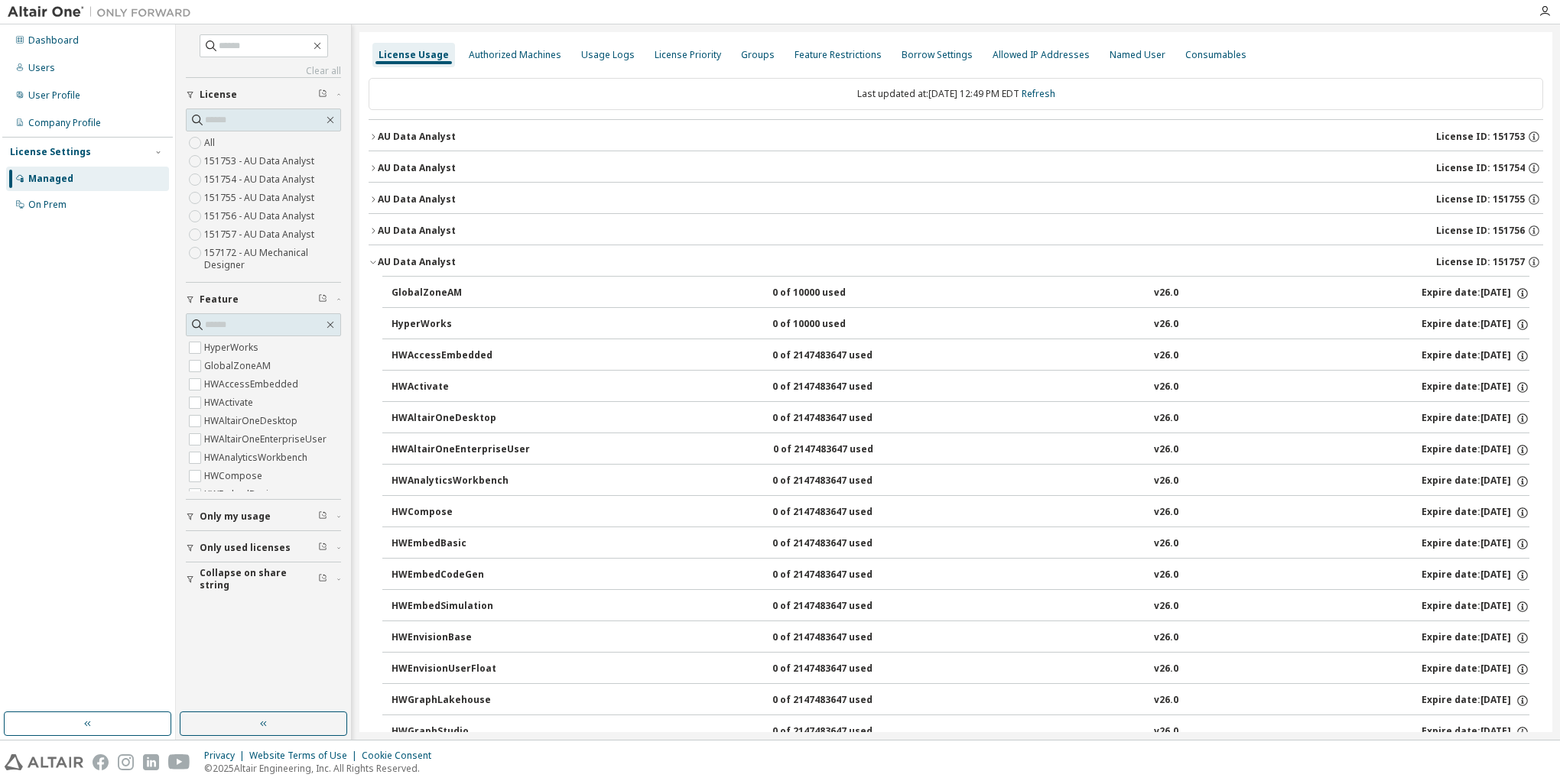
click at [371, 263] on icon "button" at bounding box center [372, 263] width 6 height 3
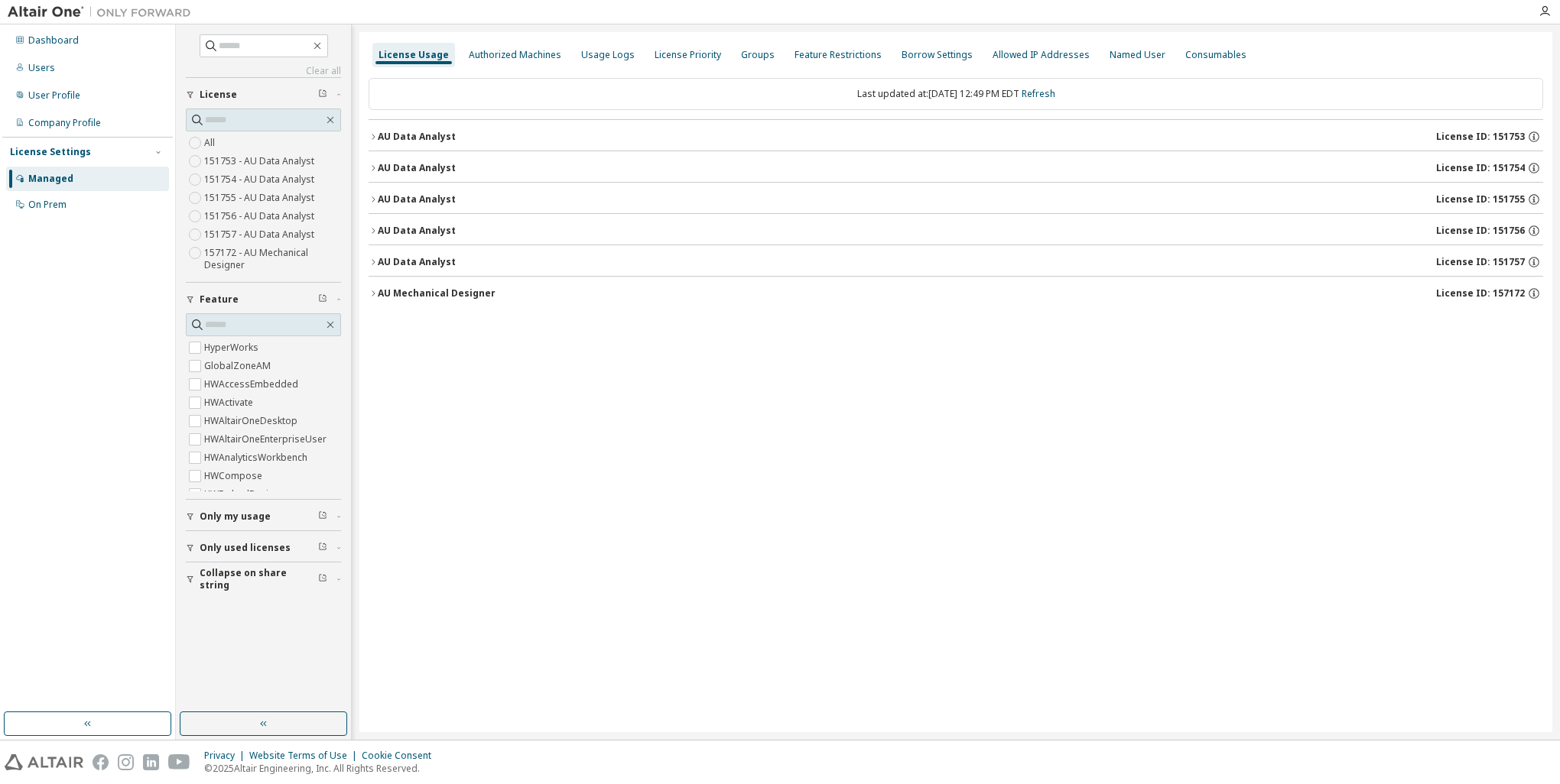
click at [373, 290] on icon "button" at bounding box center [373, 294] width 9 height 9
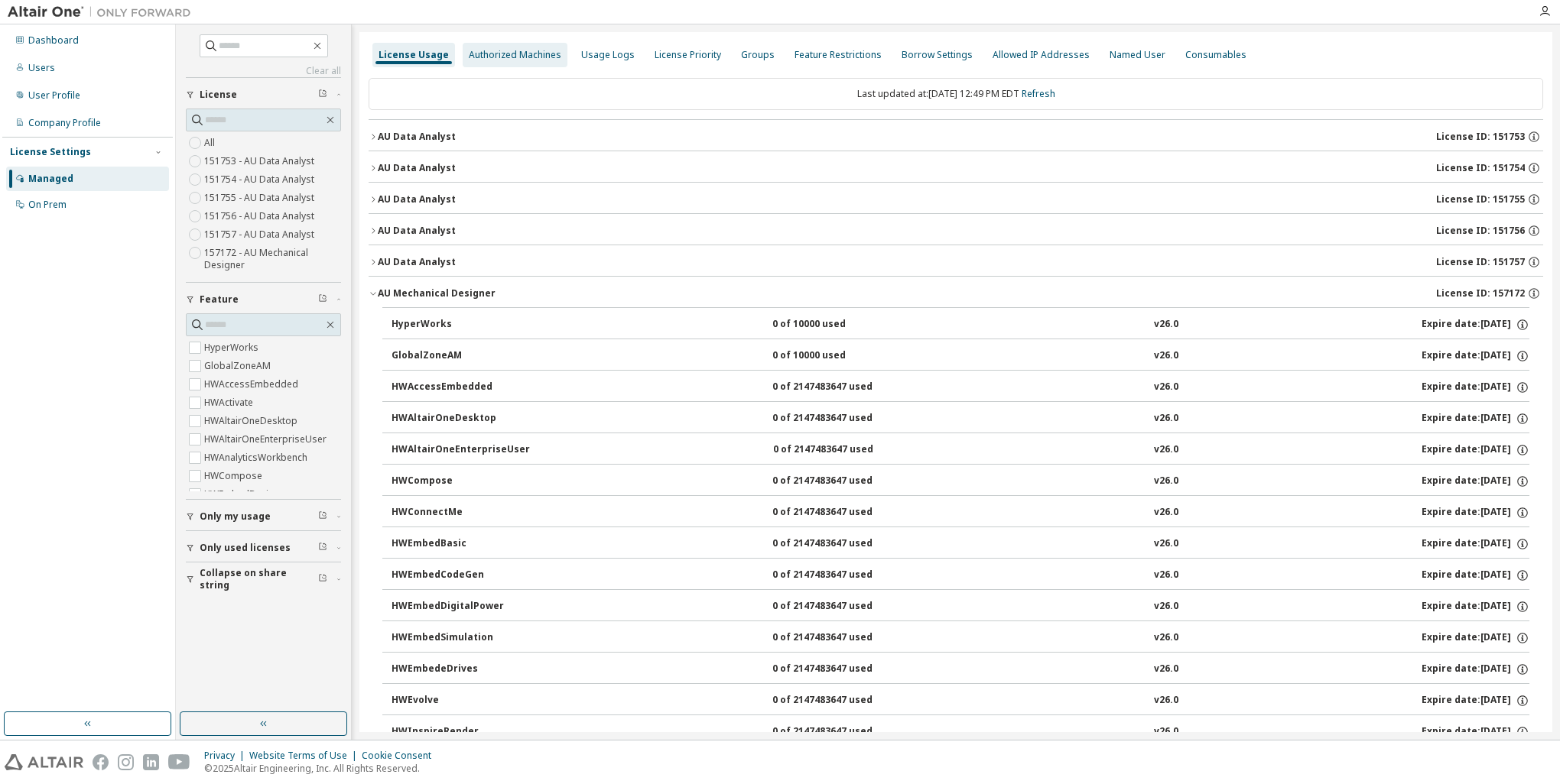
click at [490, 49] on div "Authorized Machines" at bounding box center [515, 54] width 93 height 12
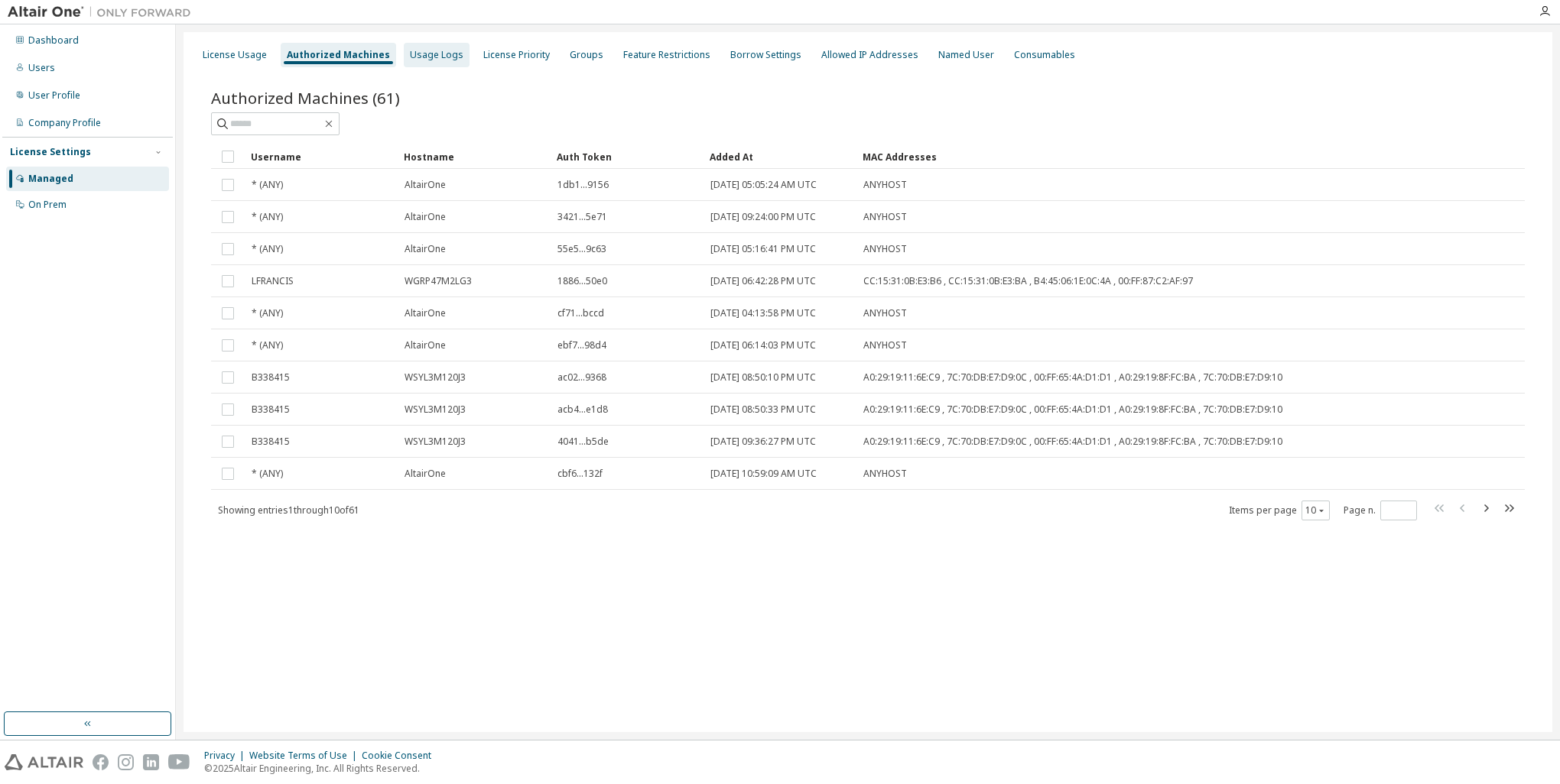
click at [434, 53] on div "Usage Logs" at bounding box center [436, 54] width 53 height 12
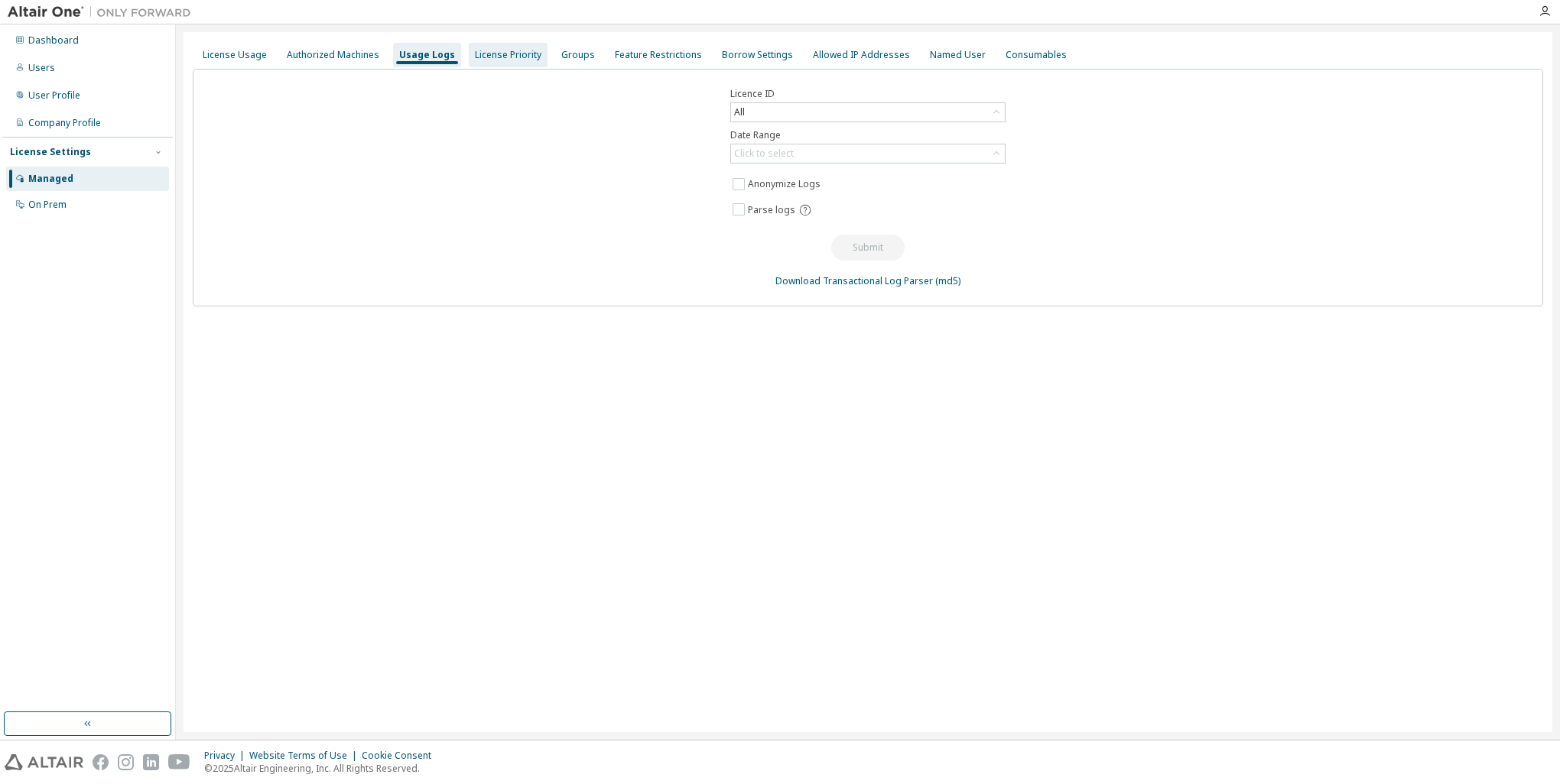
click at [481, 55] on div "License Priority" at bounding box center [507, 54] width 67 height 12
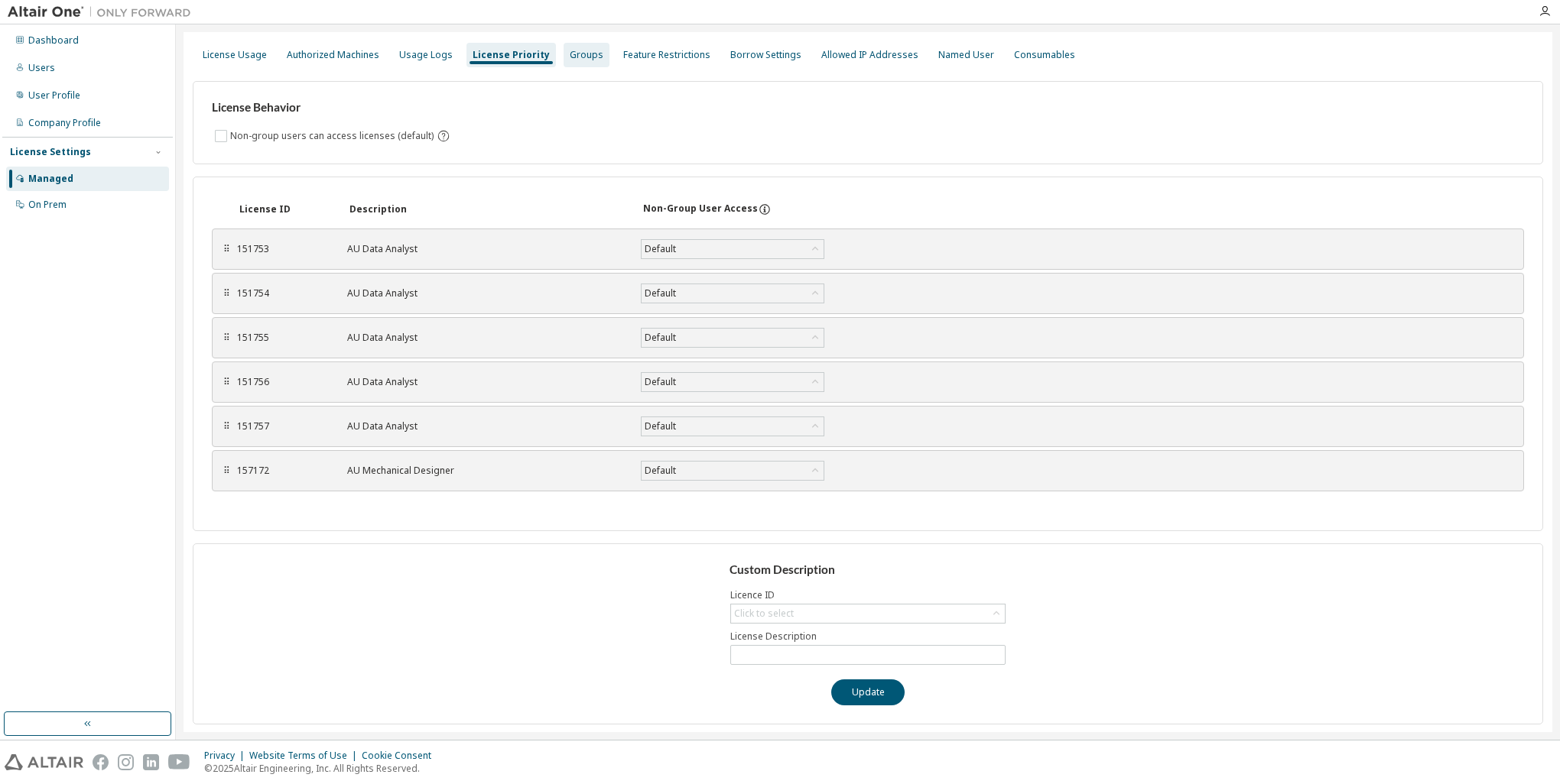
click at [569, 60] on div "Groups" at bounding box center [586, 54] width 34 height 12
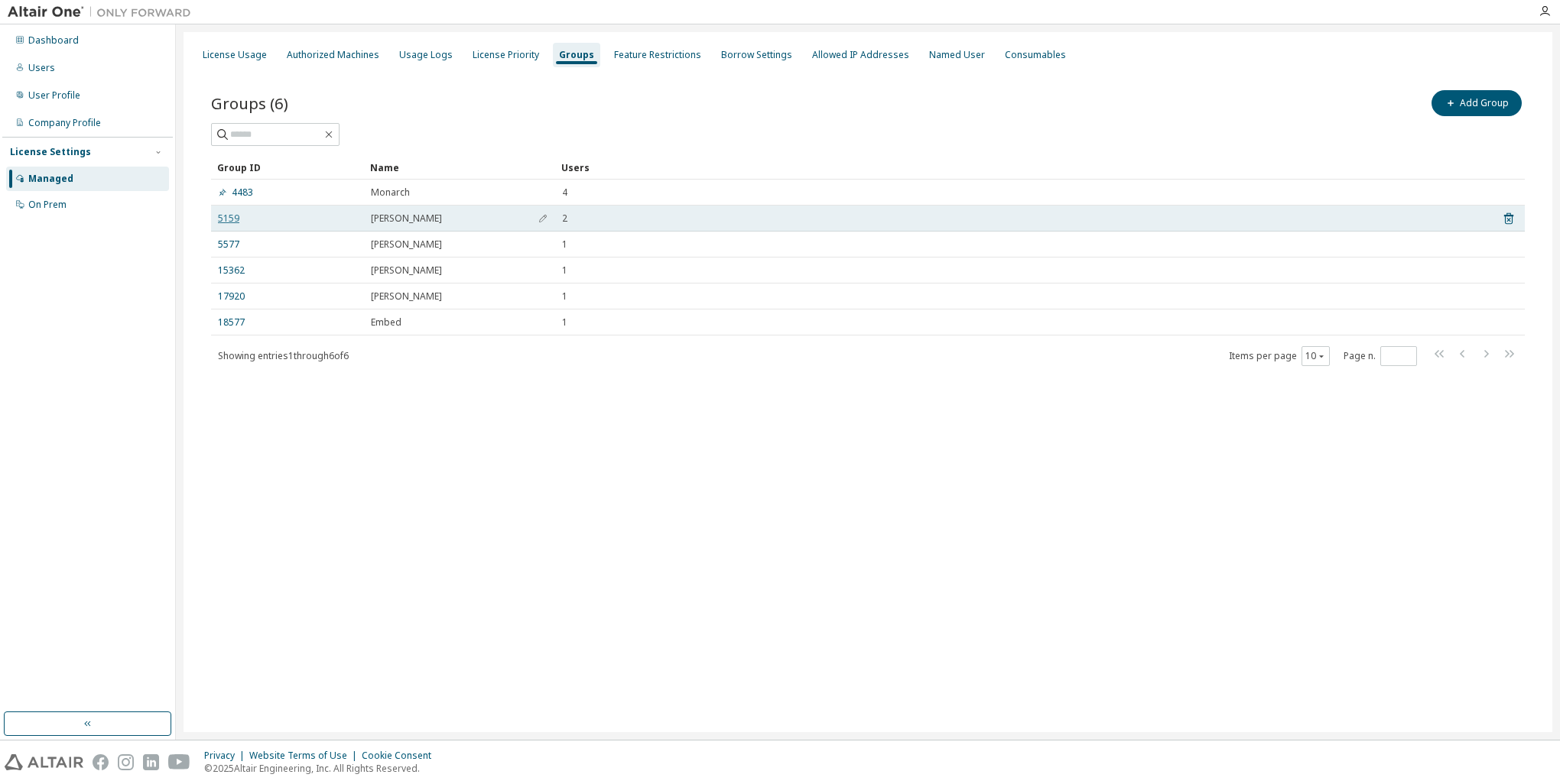
click at [225, 220] on link "5159" at bounding box center [228, 219] width 22 height 12
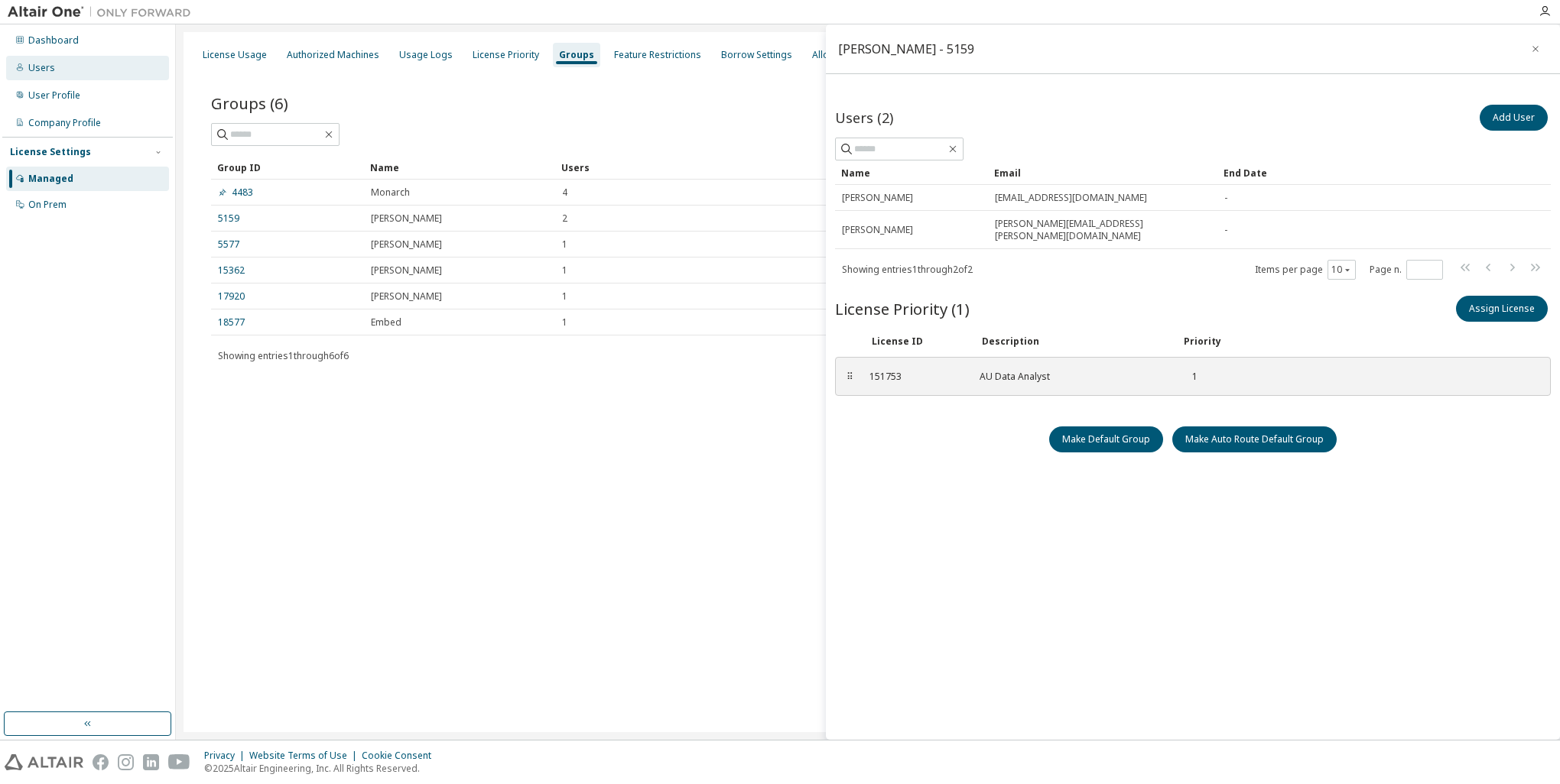
click at [53, 69] on div "Users" at bounding box center [88, 68] width 163 height 24
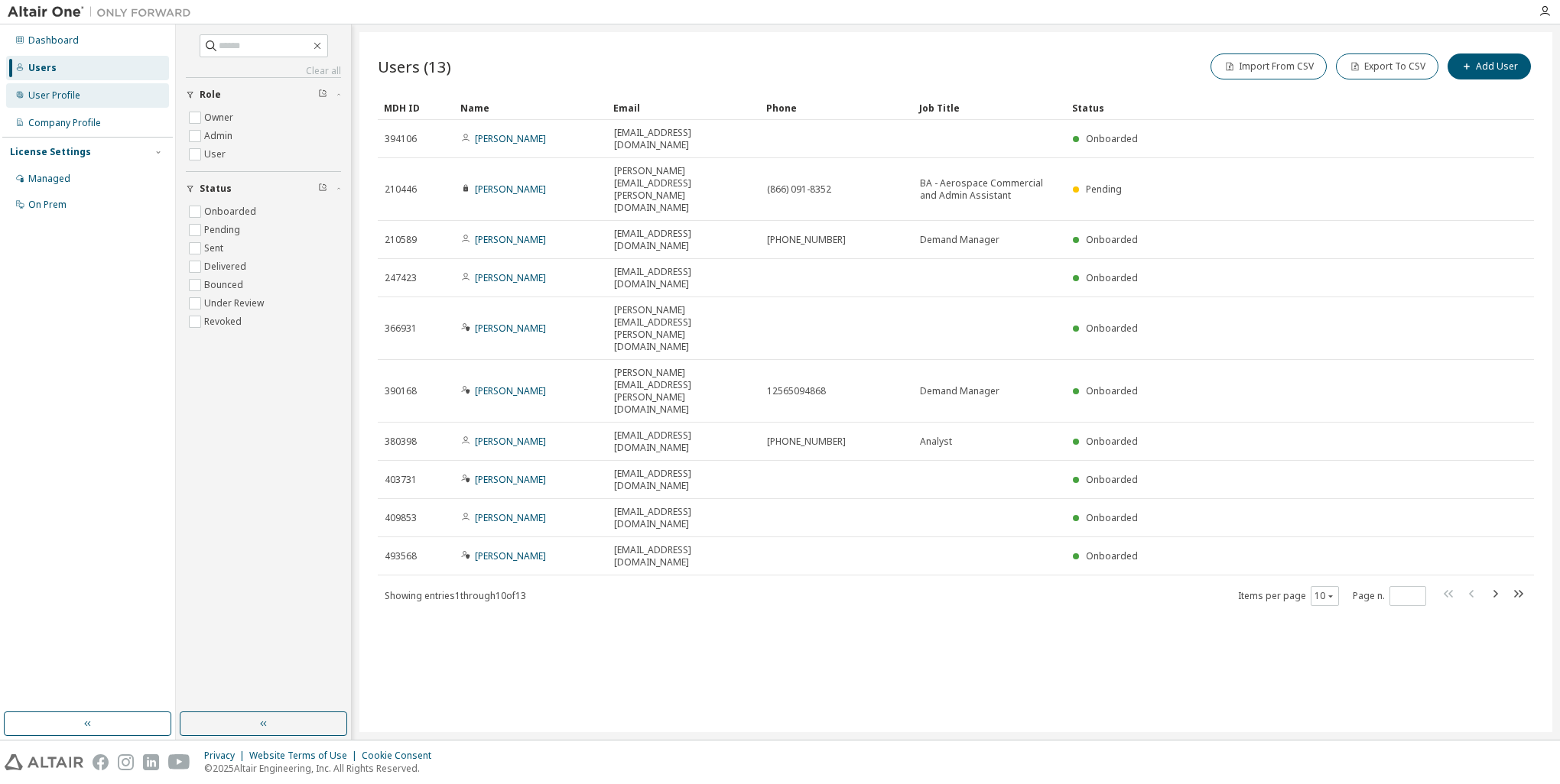
click at [48, 91] on div "User Profile" at bounding box center [53, 95] width 52 height 12
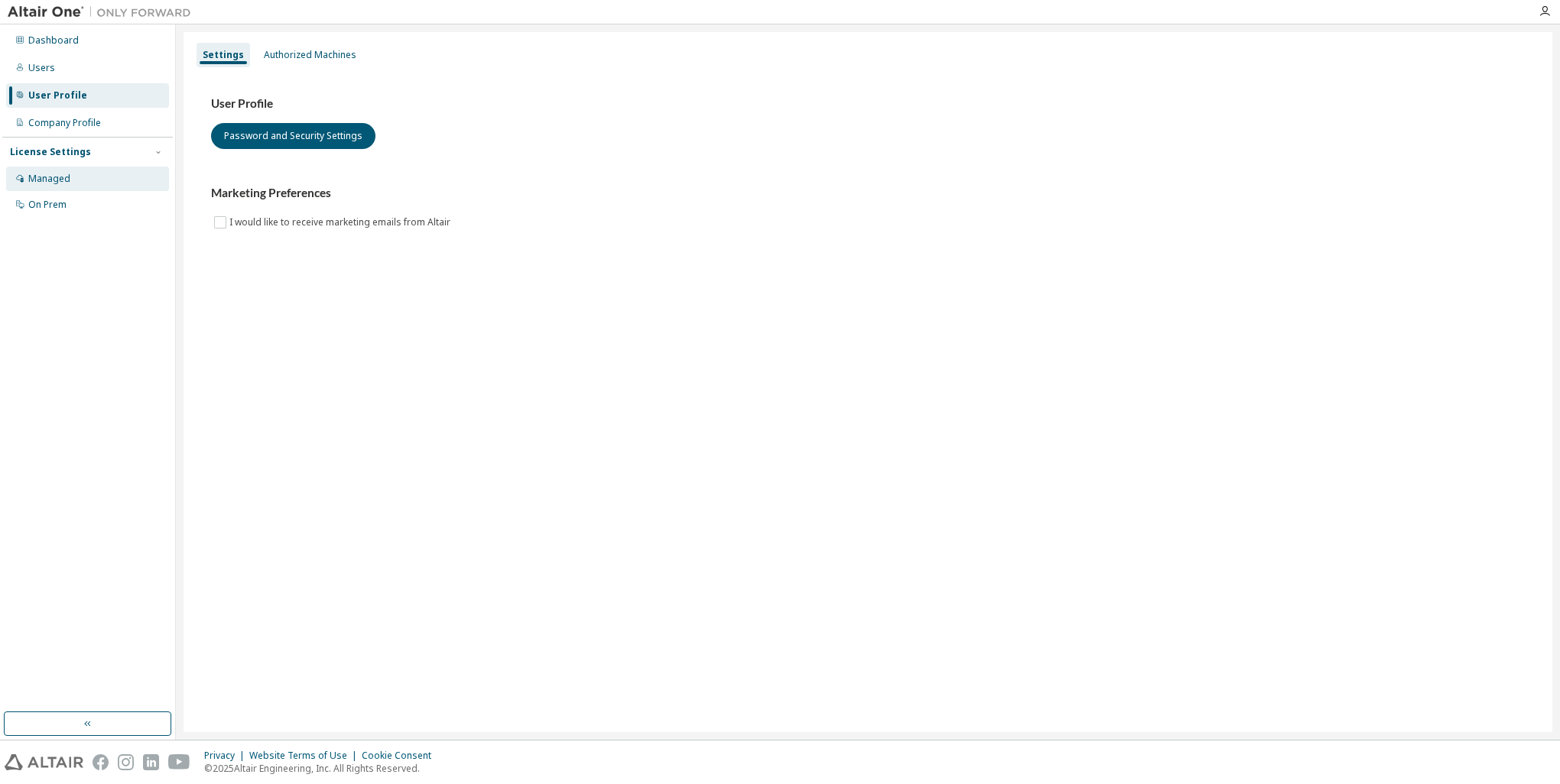
click at [55, 177] on div "Managed" at bounding box center [49, 178] width 42 height 12
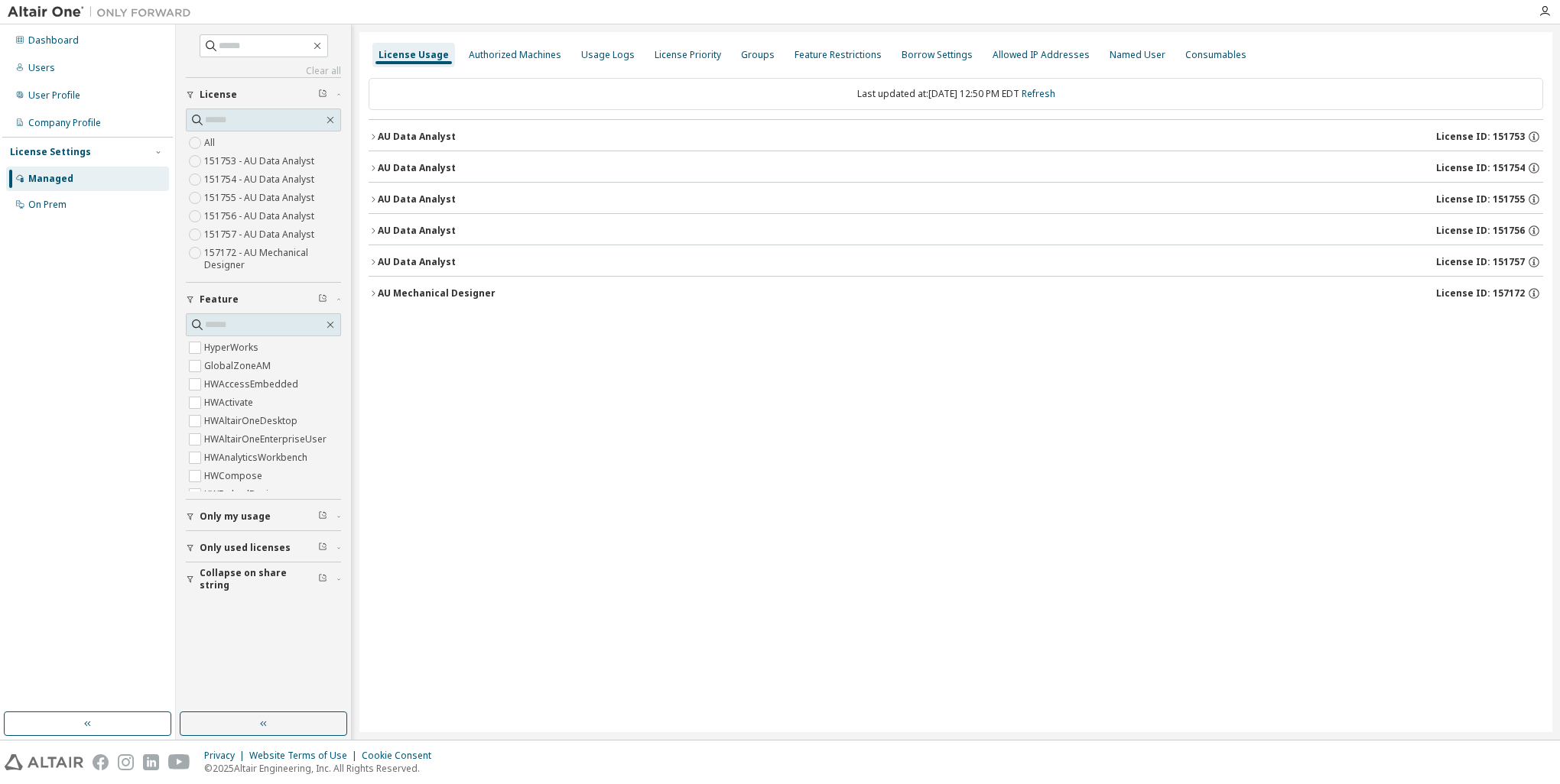
click at [377, 133] on icon "button" at bounding box center [373, 137] width 9 height 9
